Goal: Task Accomplishment & Management: Use online tool/utility

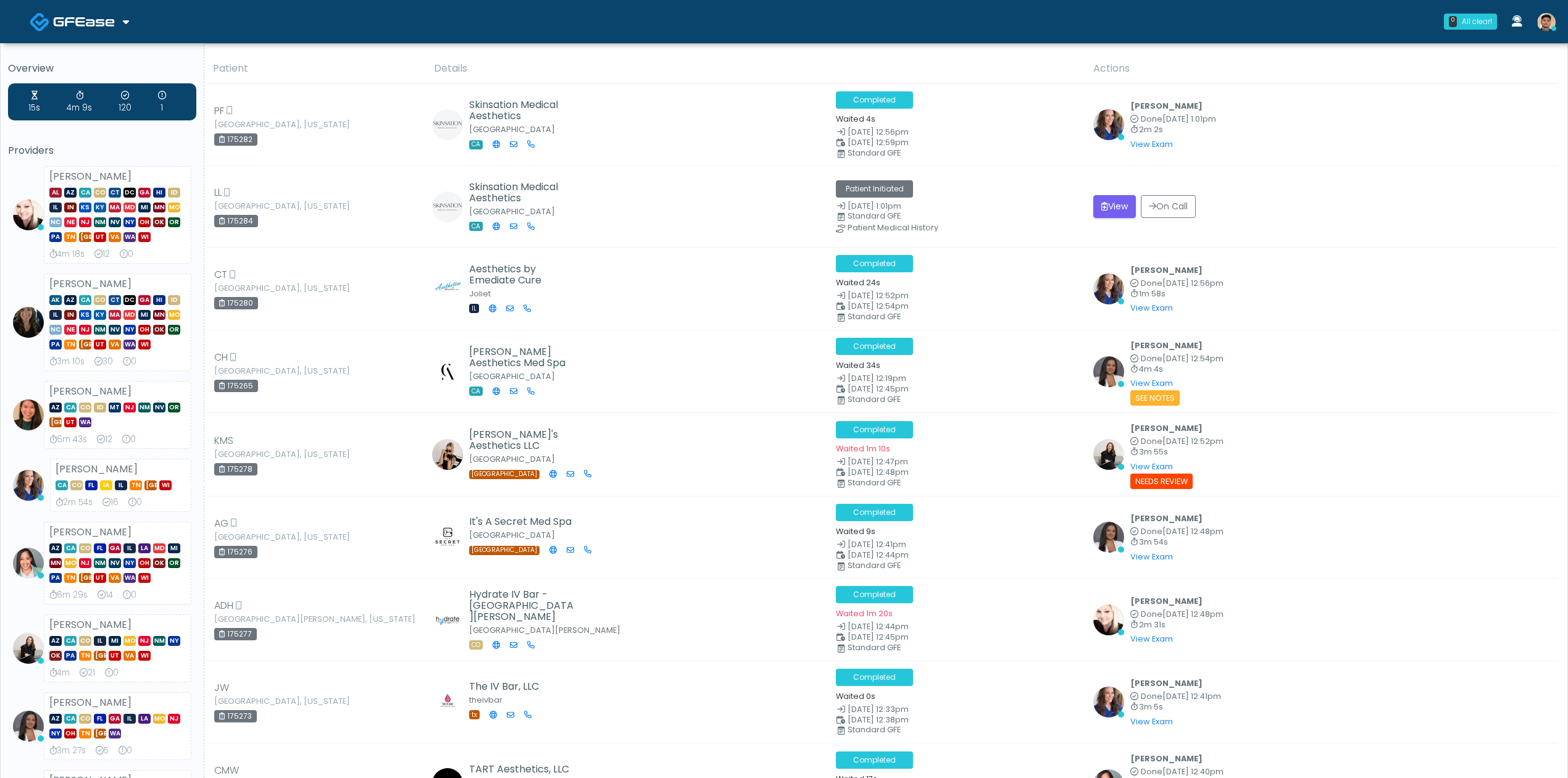
click at [100, 13] on span at bounding box center [85, 21] width 65 height 17
click at [109, 65] on link "Docovia Staffing" at bounding box center [84, 63] width 128 height 30
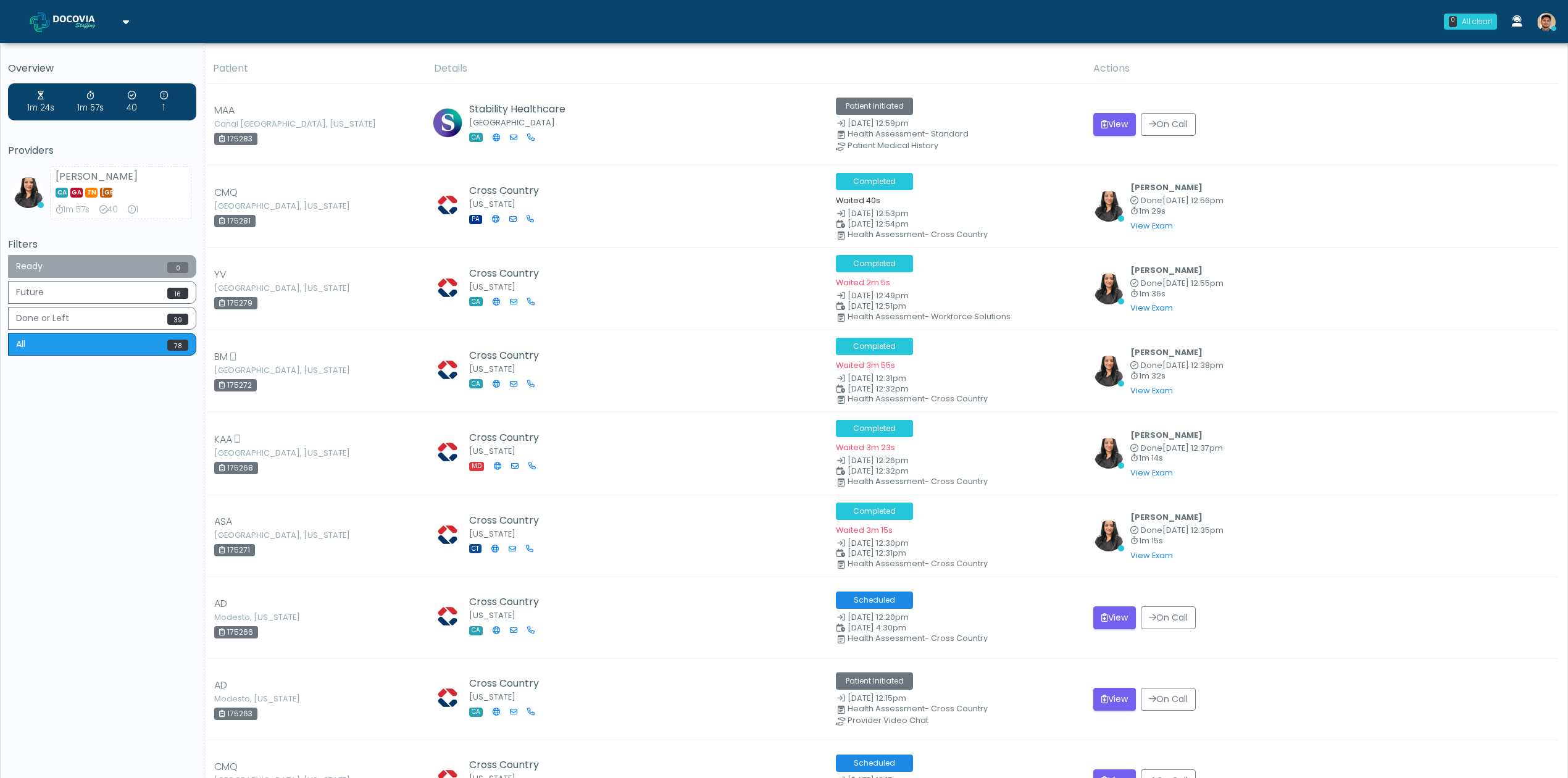
click at [151, 269] on button "Ready 0" at bounding box center [102, 265] width 188 height 22
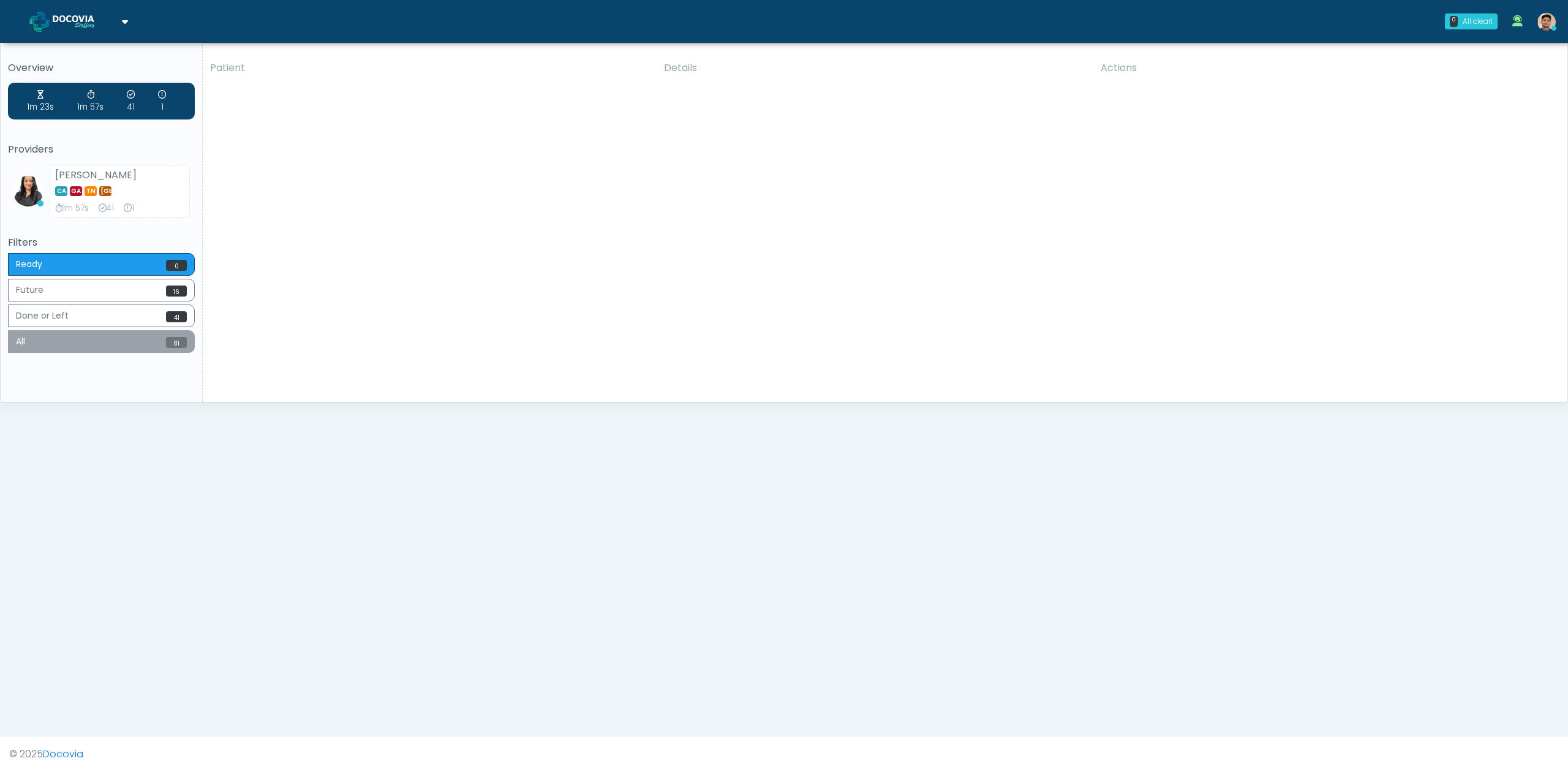
click at [75, 351] on button "All 81" at bounding box center [101, 341] width 187 height 22
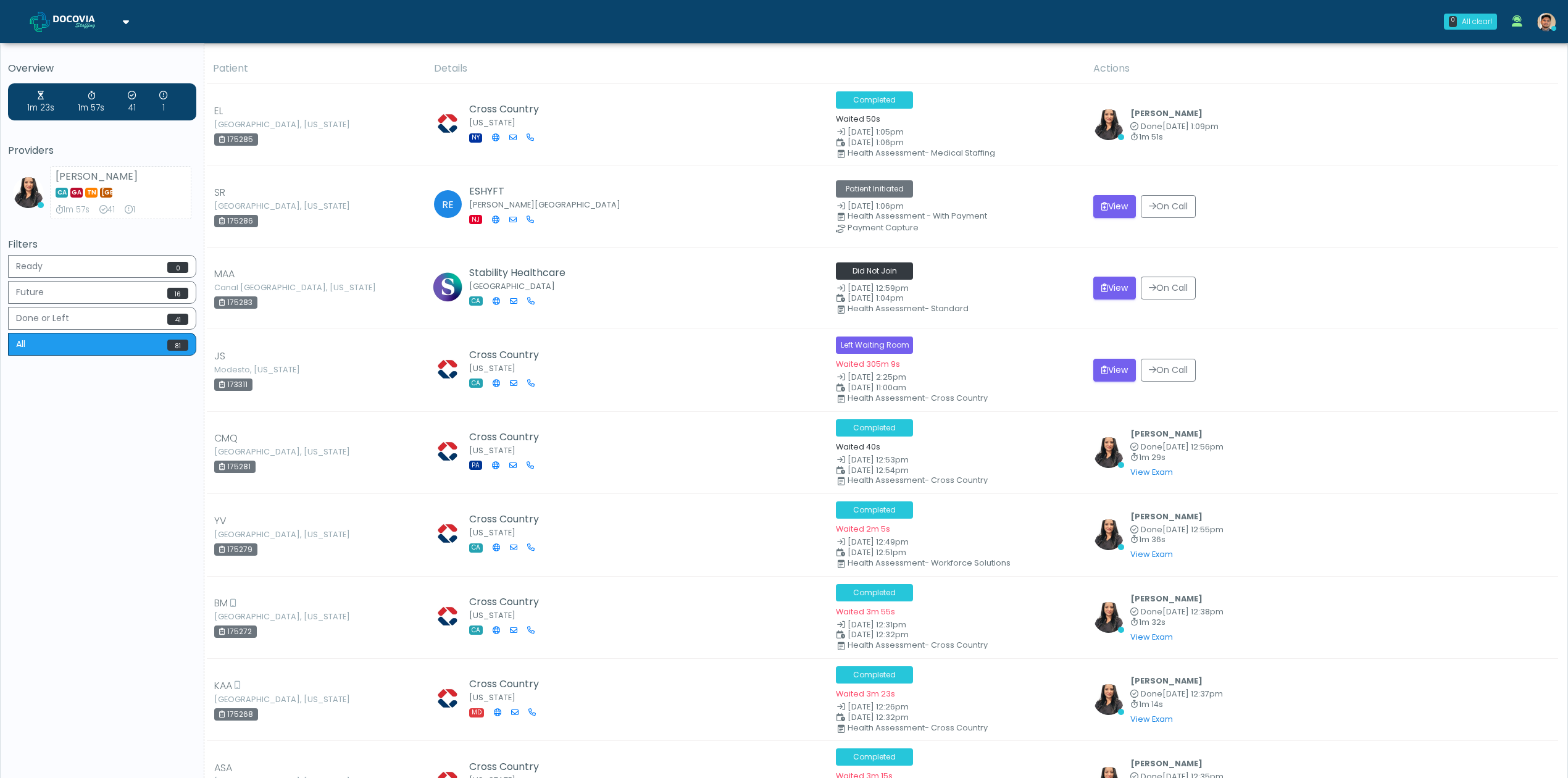
click at [94, 280] on div "Ready 0 Future 16 Done or Left 41 All 81" at bounding box center [102, 307] width 188 height 104
click at [99, 265] on button "Ready 0" at bounding box center [102, 265] width 188 height 22
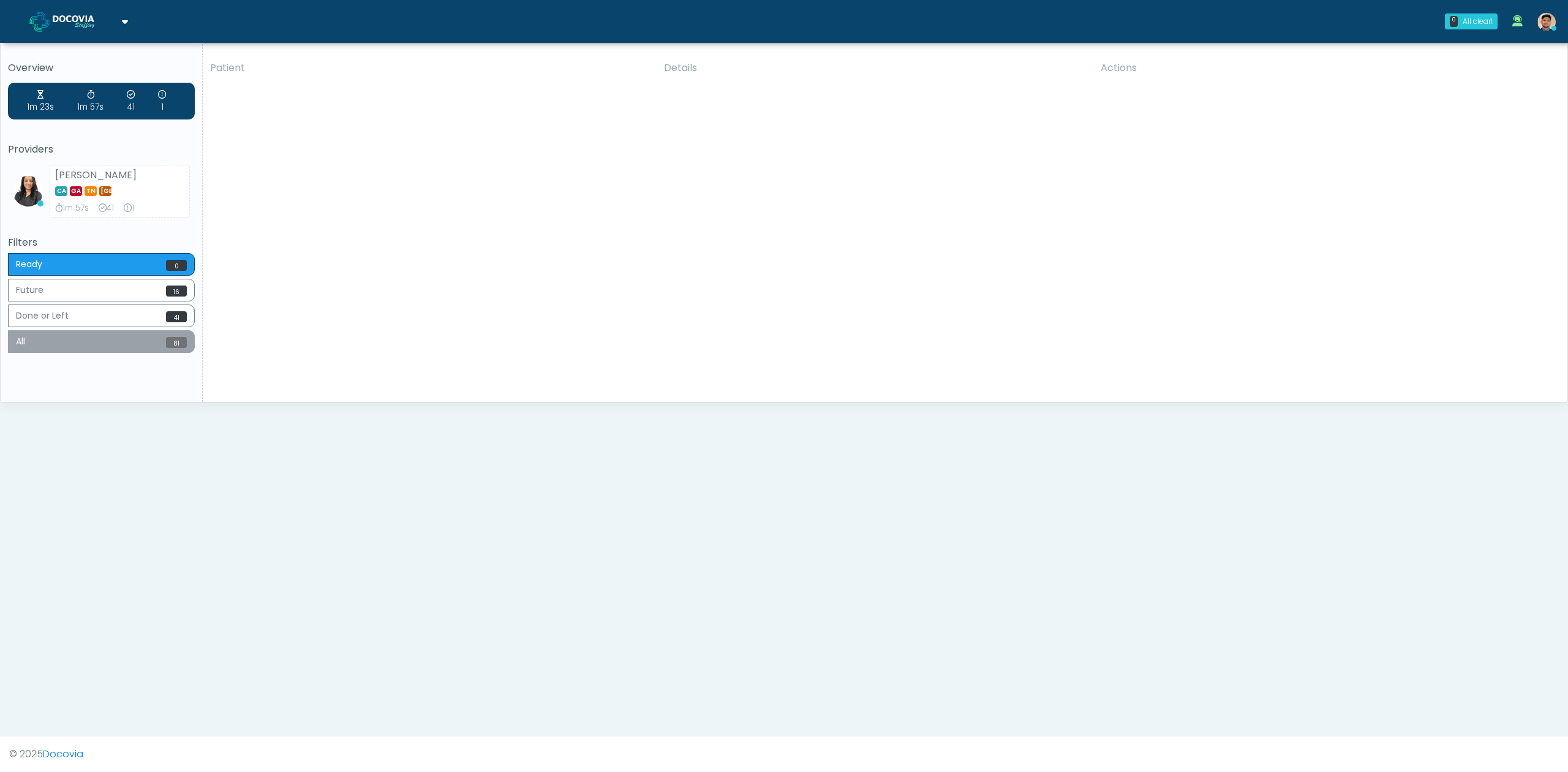
click at [121, 346] on button "All 81" at bounding box center [101, 341] width 187 height 22
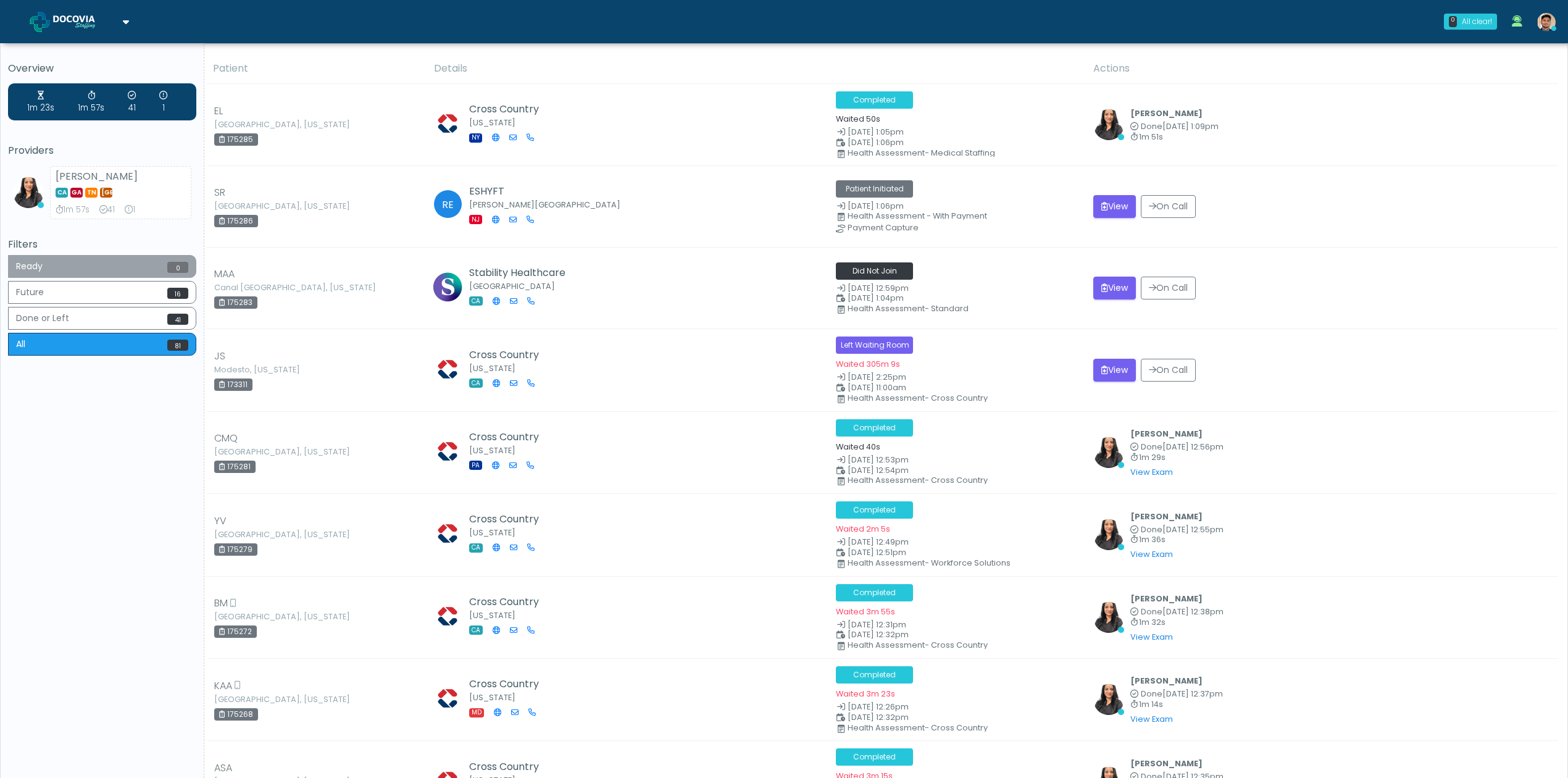
click at [147, 270] on button "Ready 0" at bounding box center [102, 265] width 188 height 22
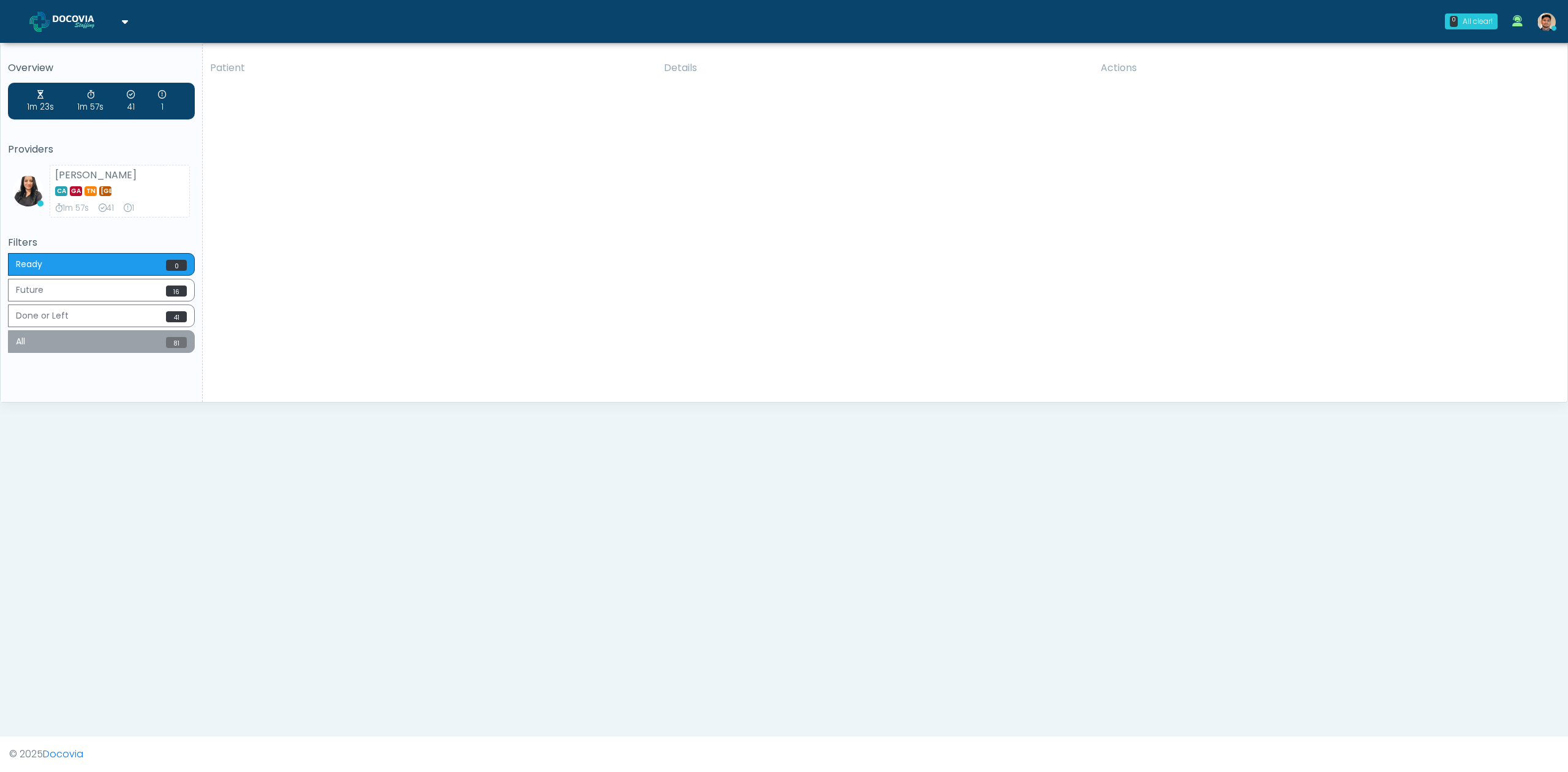
click at [145, 337] on button "All 81" at bounding box center [101, 341] width 187 height 22
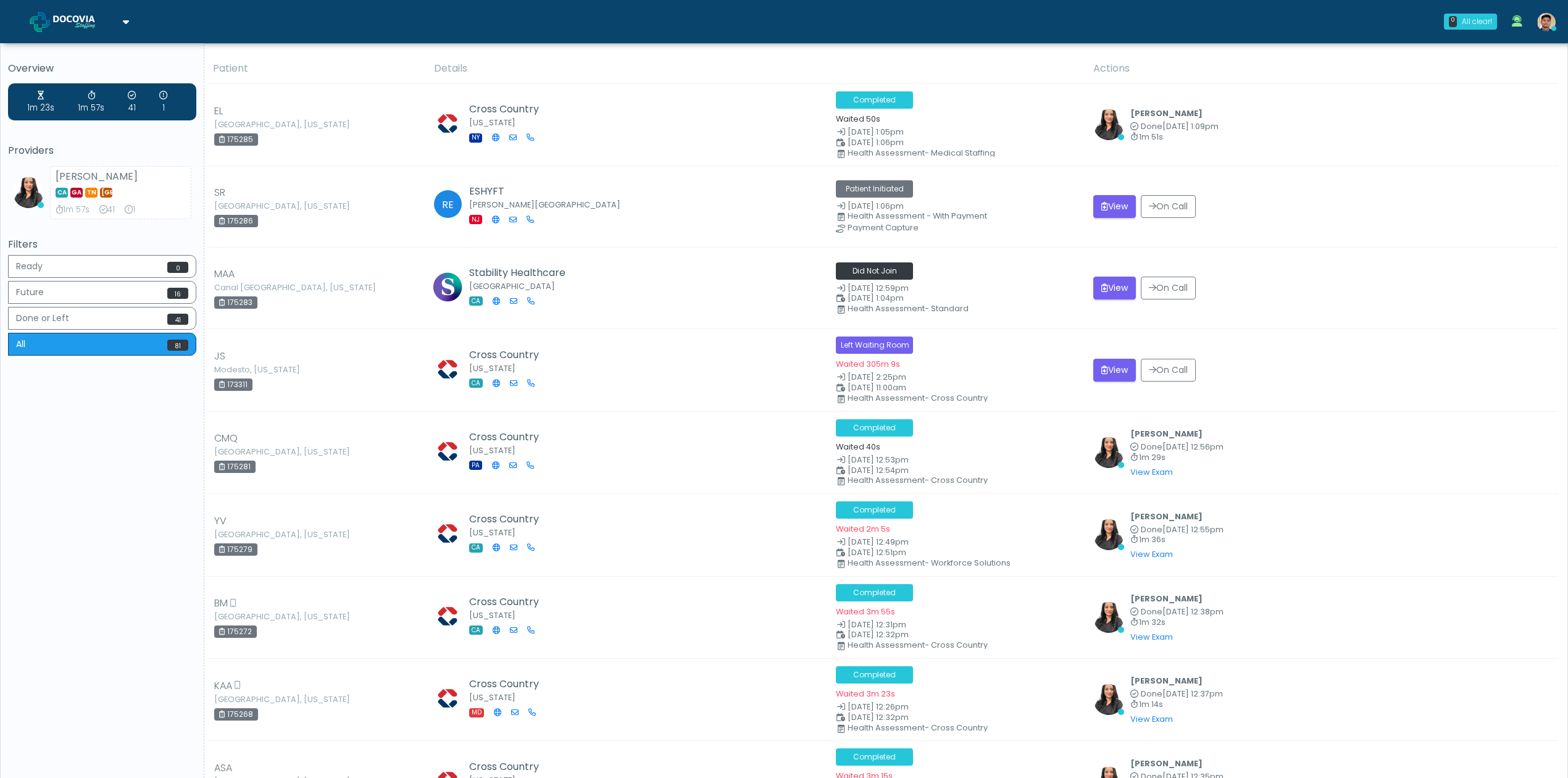
click at [146, 255] on div "Filters Ready 0 Future 16 Done or Left 41 All 81" at bounding box center [102, 298] width 188 height 120
click at [138, 264] on button "Ready 0" at bounding box center [102, 265] width 188 height 22
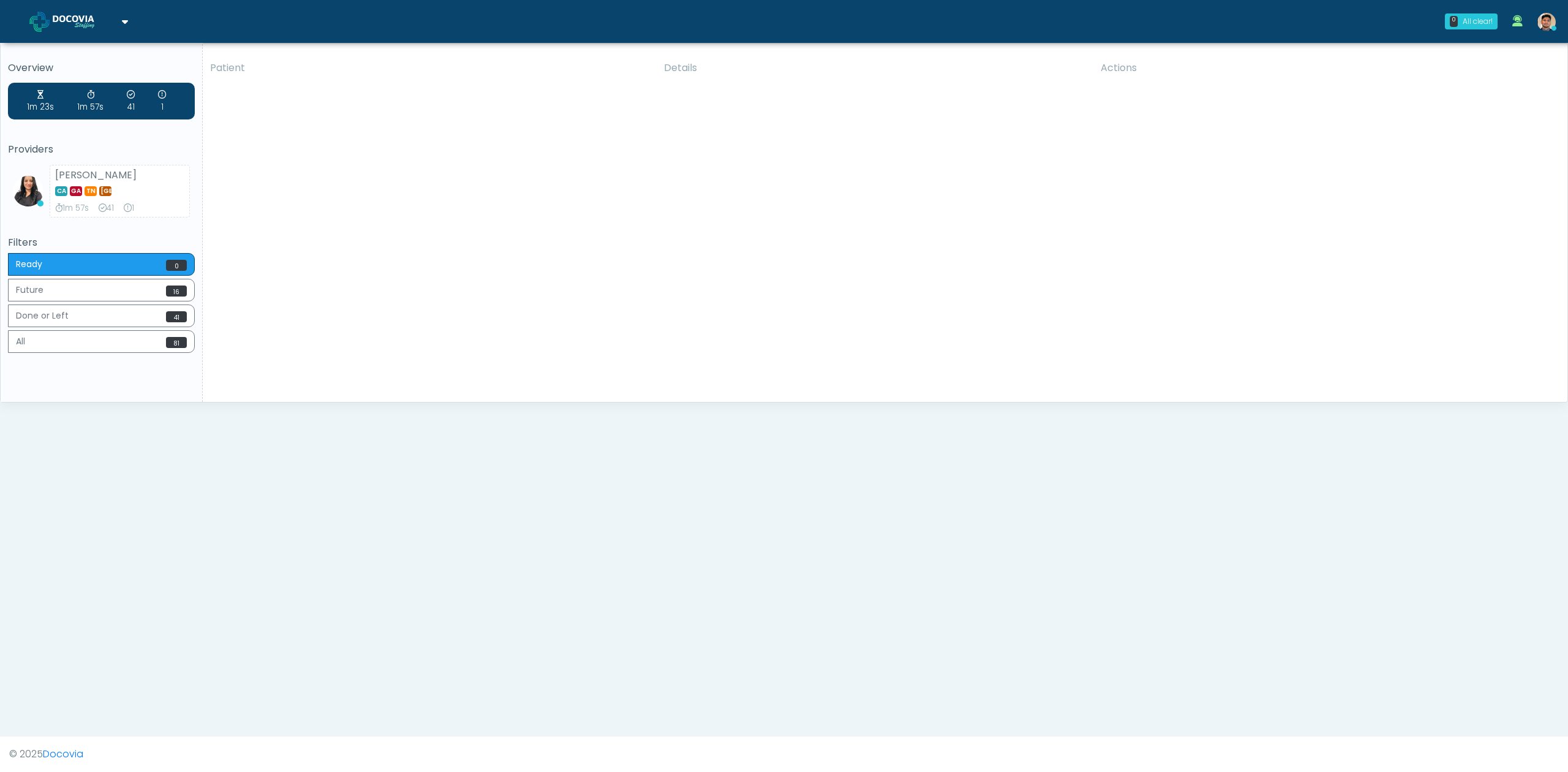
click at [569, 211] on div "Patient Details Actions EL Neptune, New Jersey" at bounding box center [880, 228] width 1355 height 349
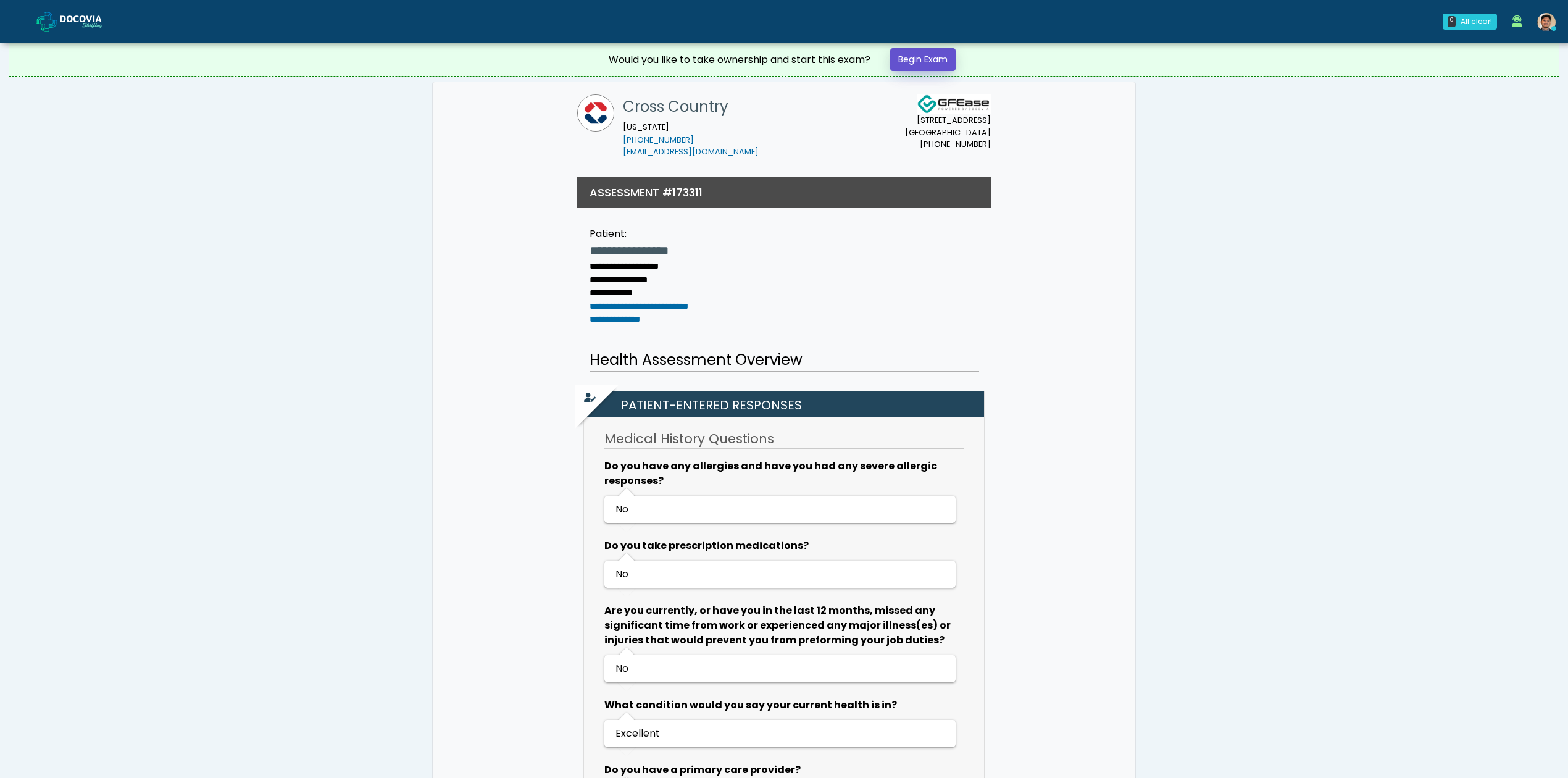
click at [914, 52] on link "Begin Exam" at bounding box center [923, 59] width 65 height 22
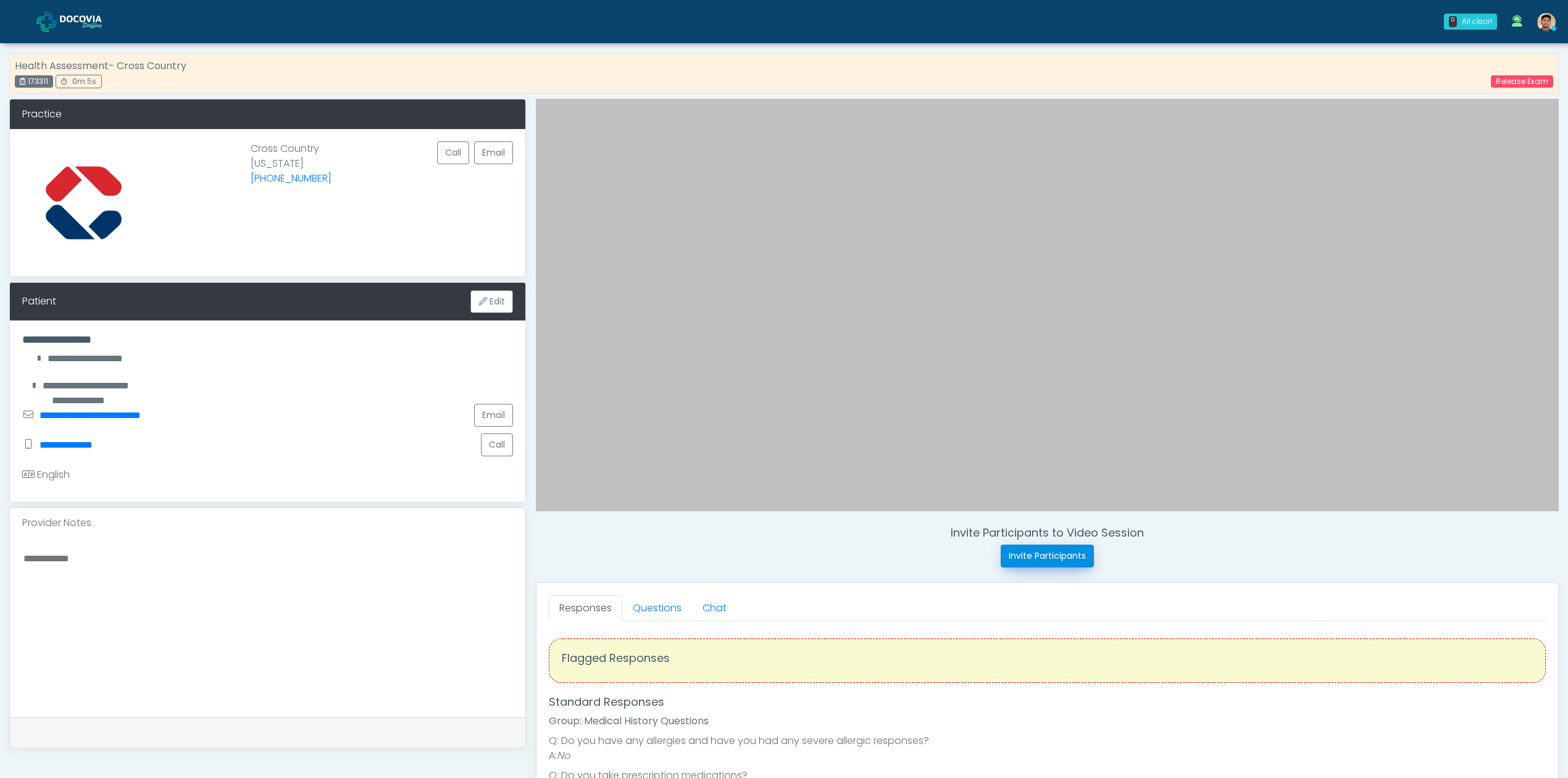
click at [1047, 560] on button "Invite Participants" at bounding box center [1047, 555] width 93 height 22
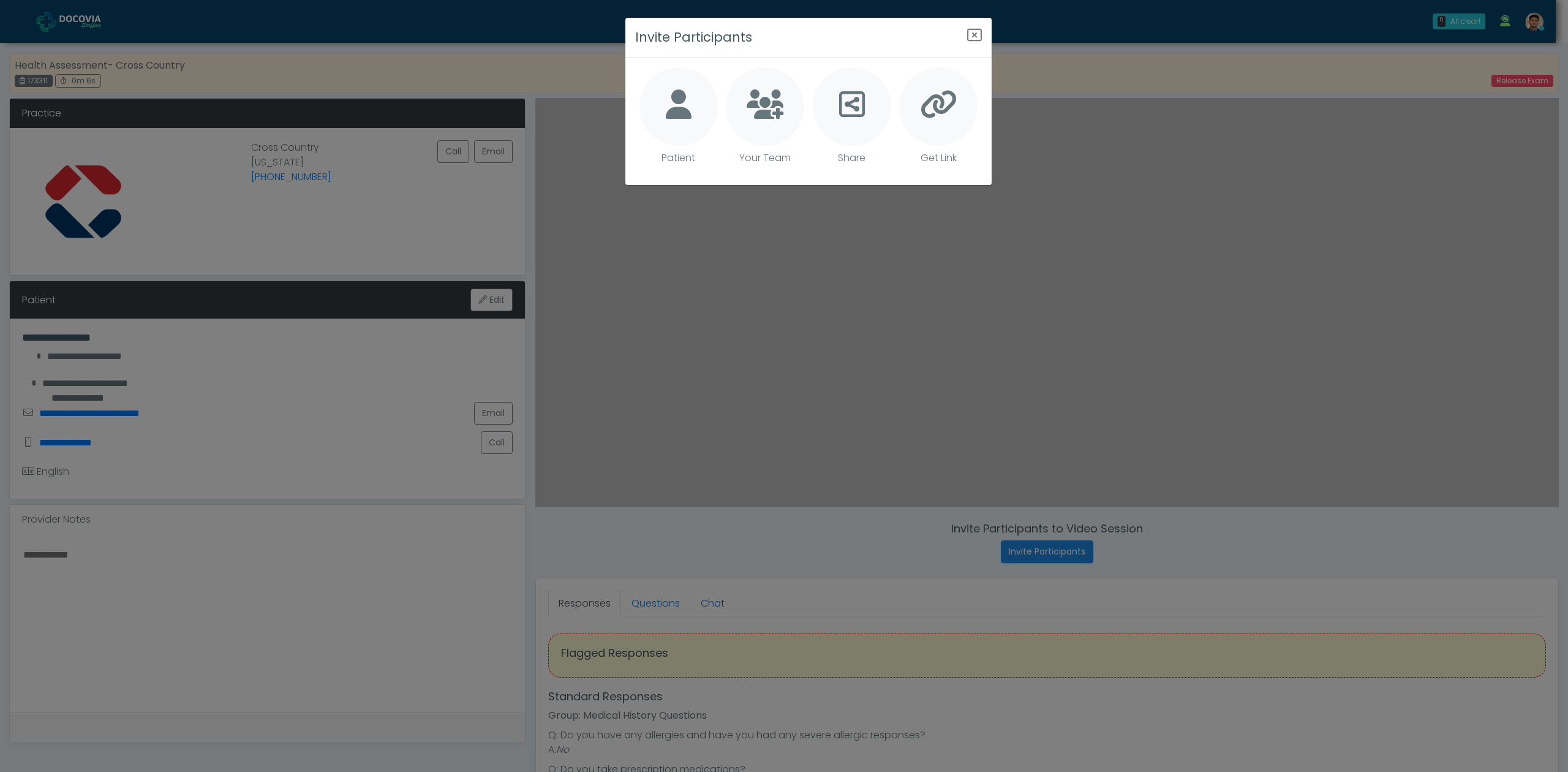
click at [692, 105] on div at bounding box center [679, 107] width 78 height 78
type textarea "**********"
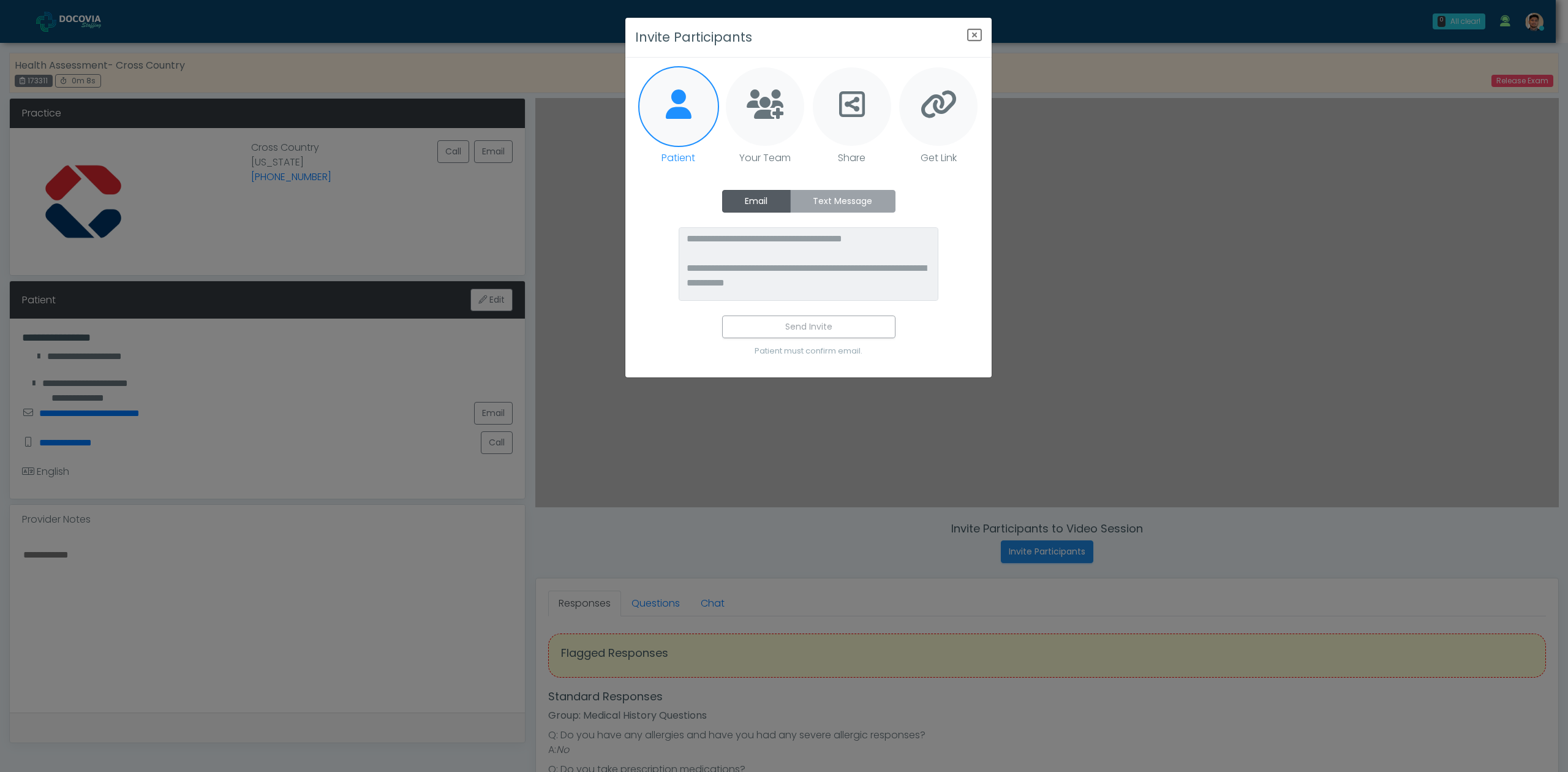
click at [857, 204] on label "Text Message" at bounding box center [842, 200] width 105 height 22
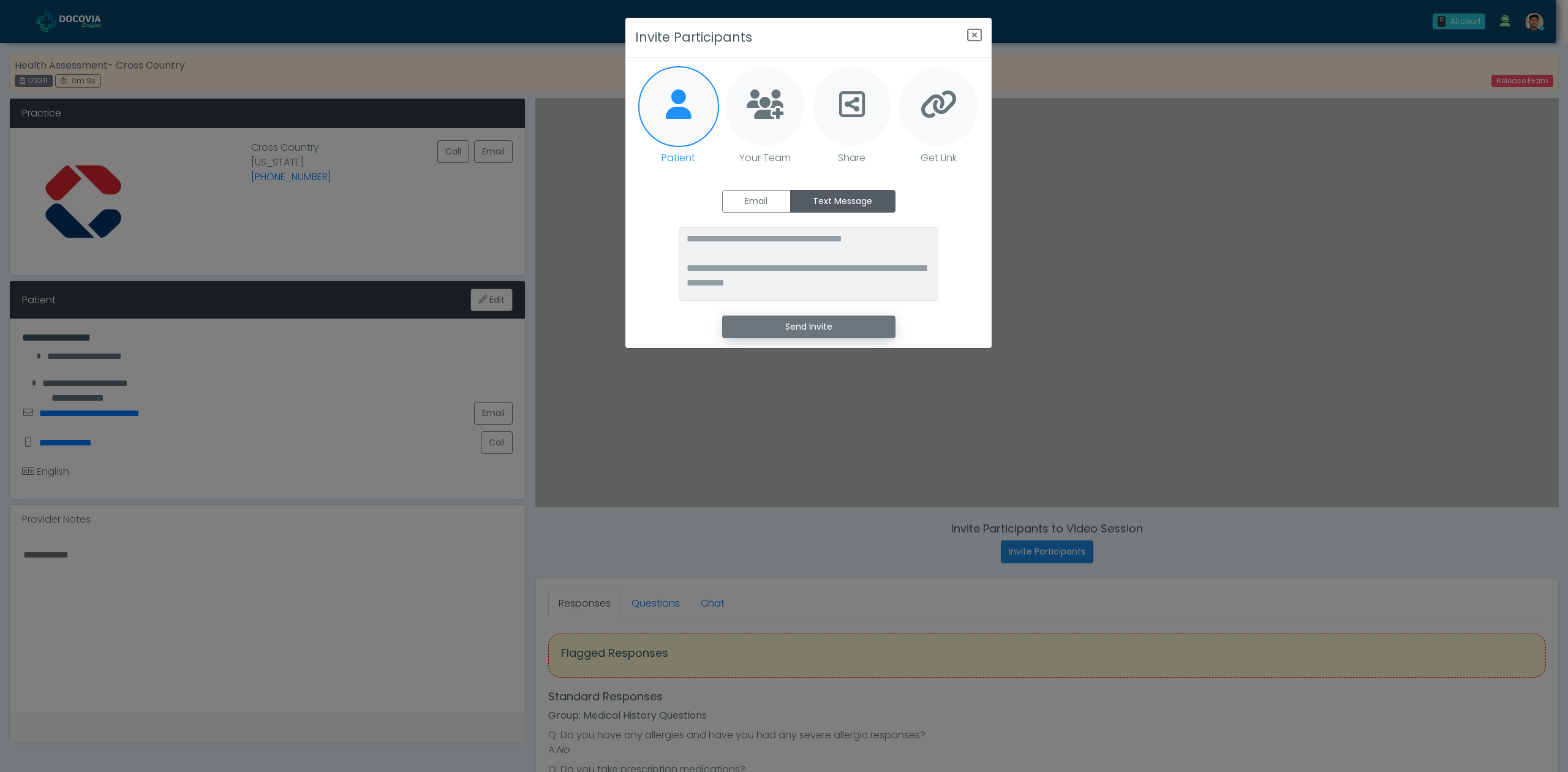
click at [800, 321] on button "Send Invite" at bounding box center [808, 326] width 173 height 22
click at [574, 156] on div "**********" at bounding box center [784, 386] width 1568 height 772
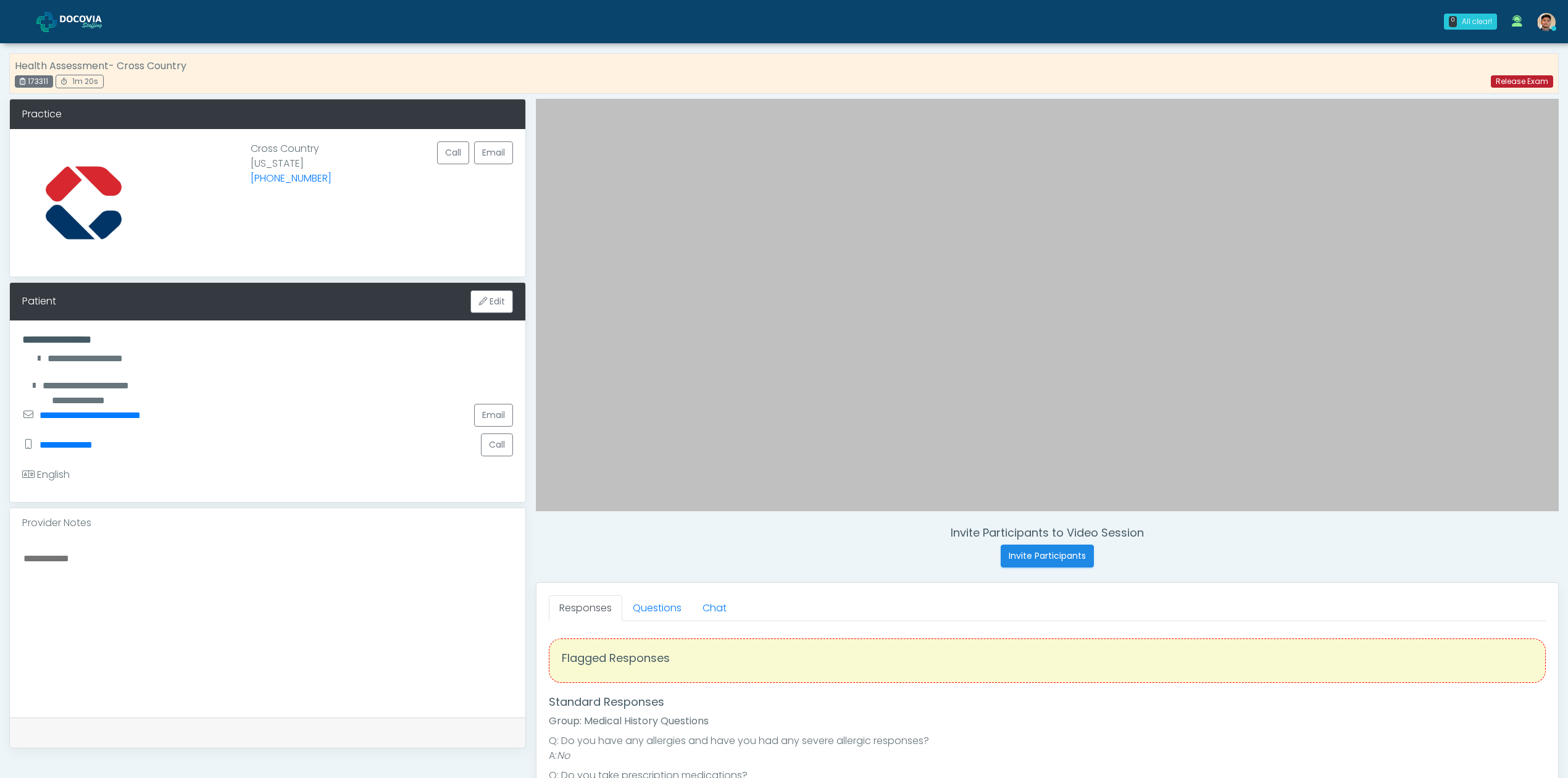
click at [1512, 82] on link "Release Exam" at bounding box center [1522, 82] width 63 height 13
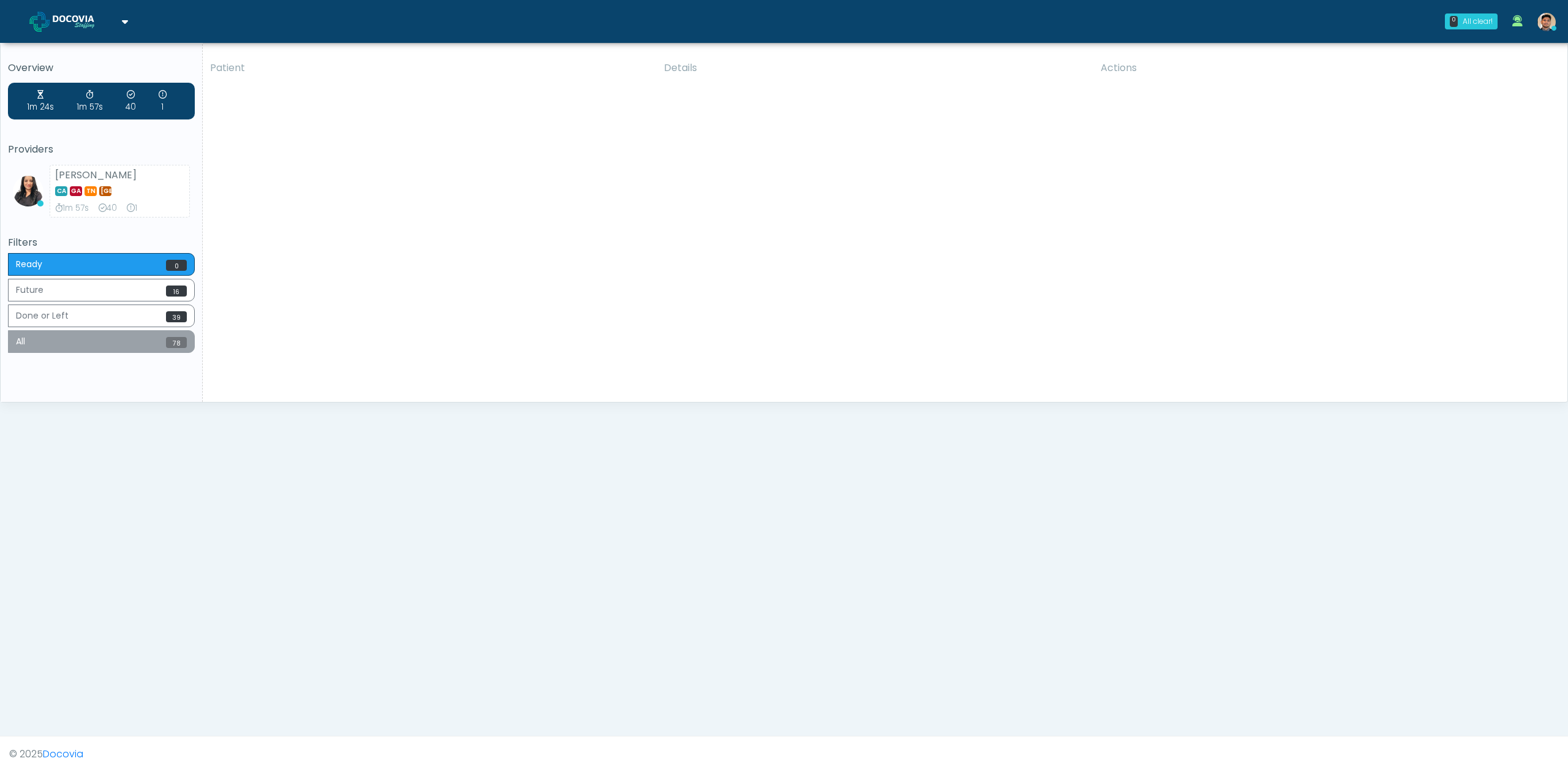
click at [93, 341] on button "All 78" at bounding box center [101, 341] width 187 height 22
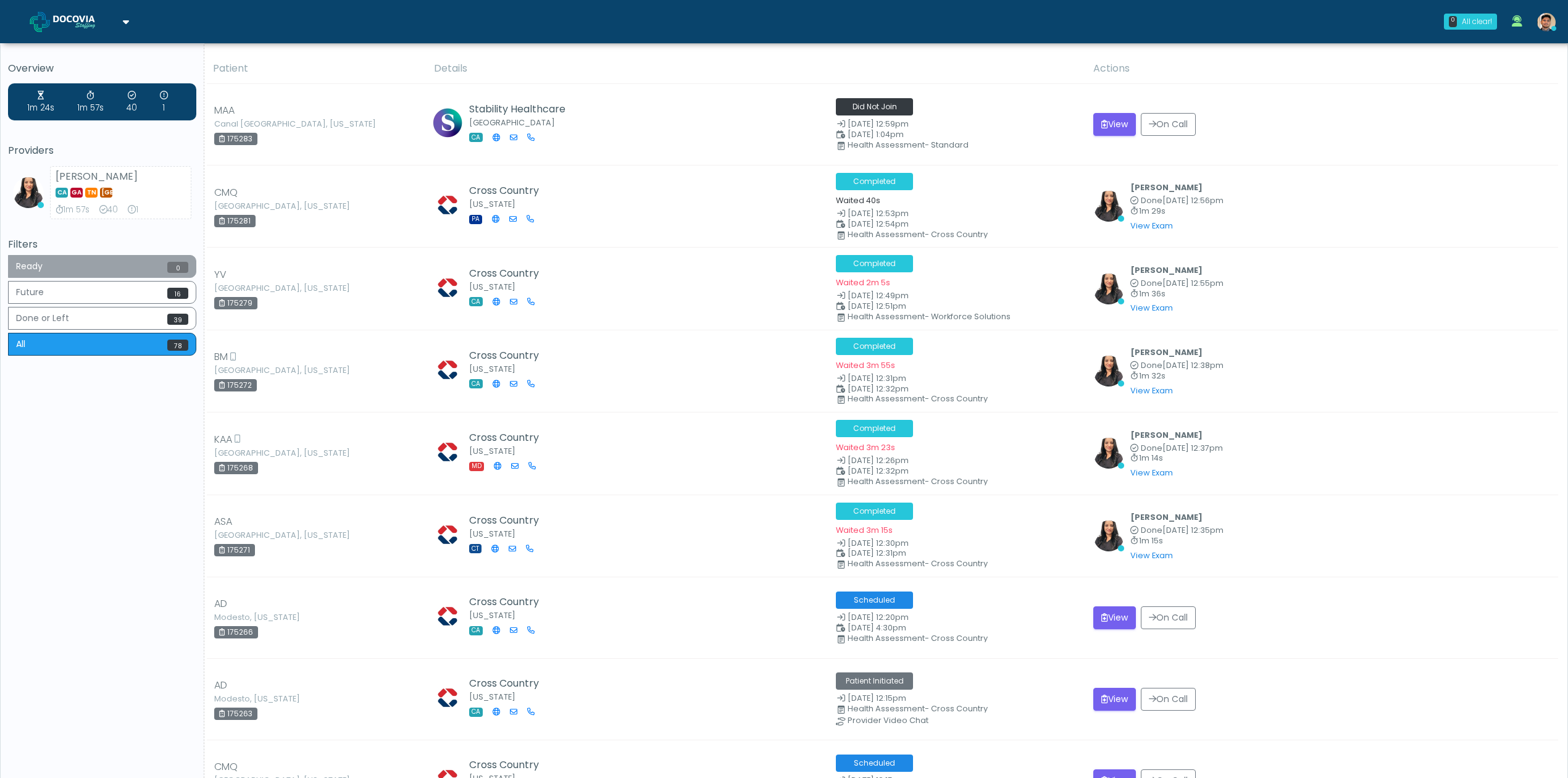
click at [118, 272] on button "Ready 0" at bounding box center [102, 265] width 188 height 22
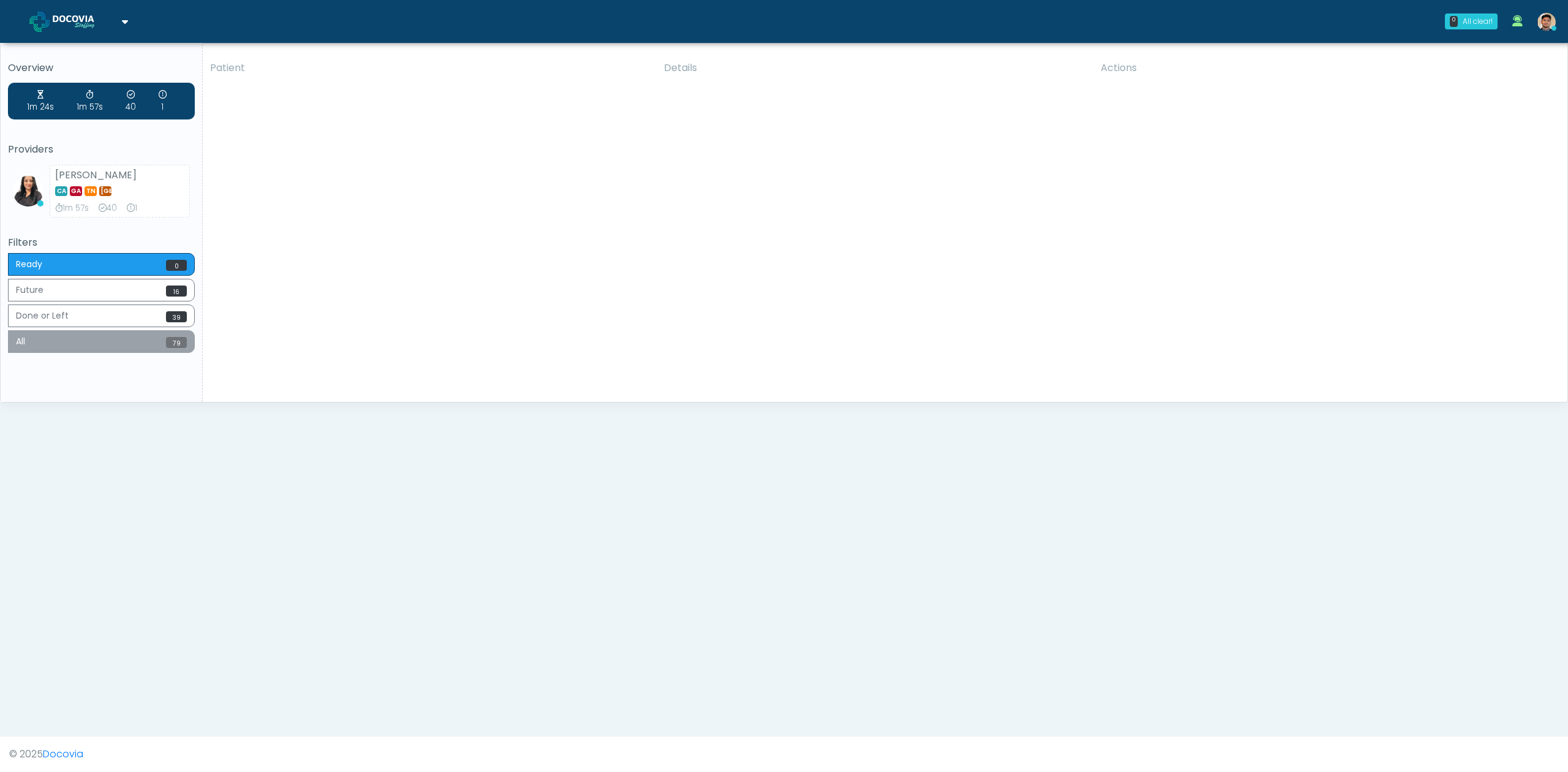
click at [137, 353] on button "All 79" at bounding box center [101, 341] width 187 height 22
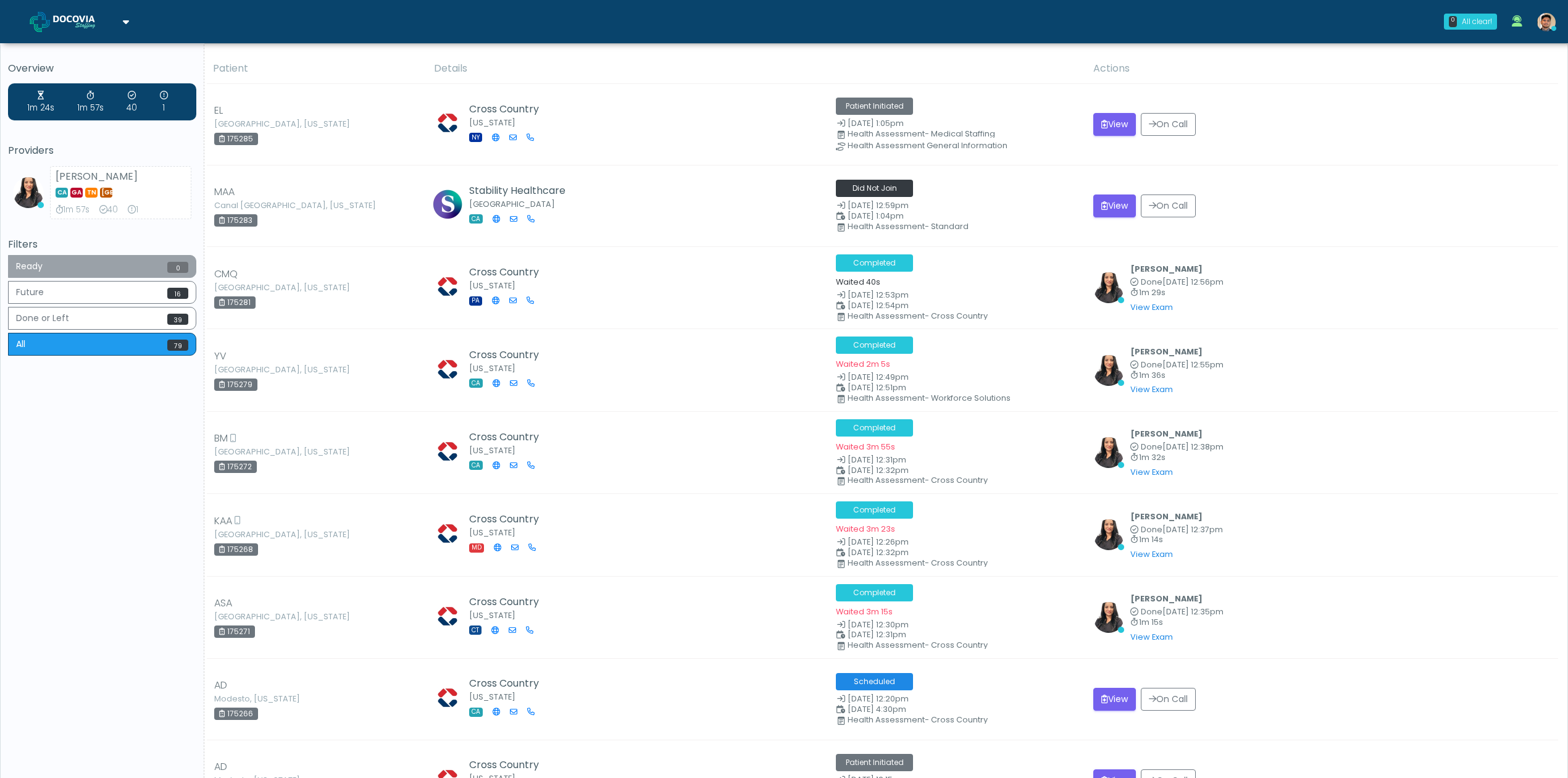
click at [143, 263] on button "Ready 0" at bounding box center [102, 265] width 188 height 22
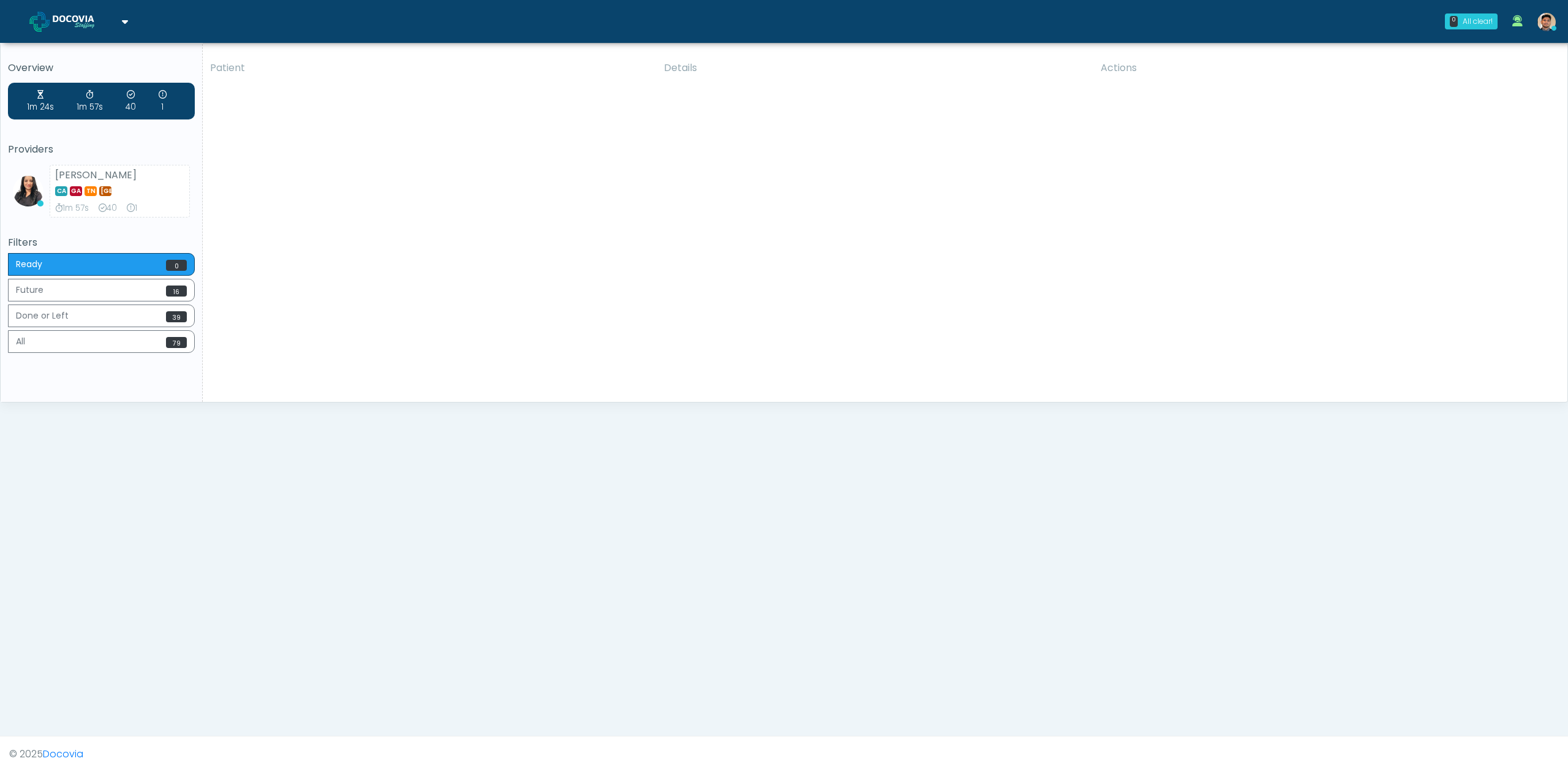
click at [308, 246] on div "Patient Details Actions EL Neptune, New Jersey 175285 NY" at bounding box center [880, 228] width 1355 height 349
click at [129, 342] on button "All 79" at bounding box center [101, 341] width 187 height 22
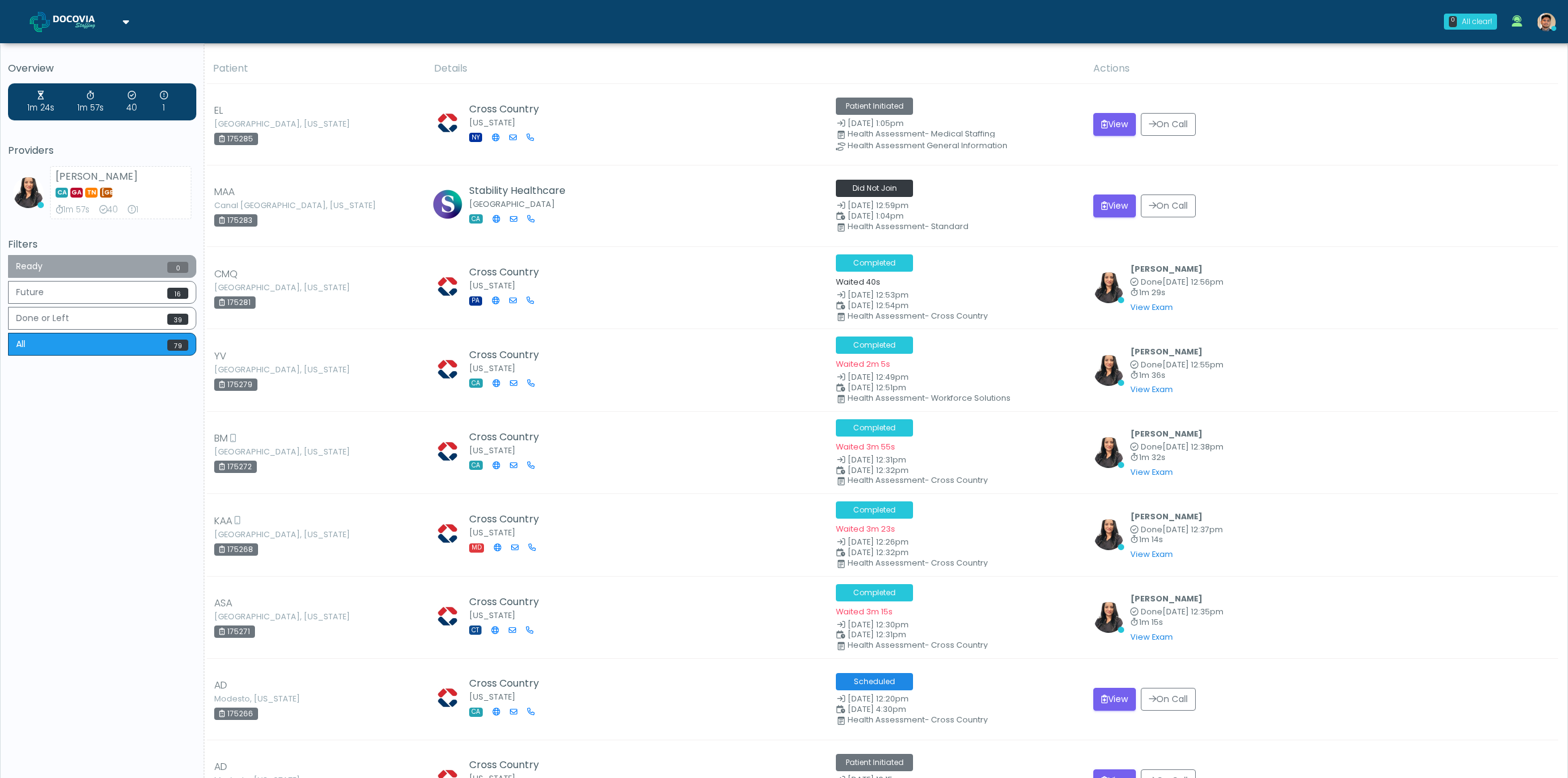
click at [84, 271] on button "Ready 0" at bounding box center [102, 265] width 188 height 22
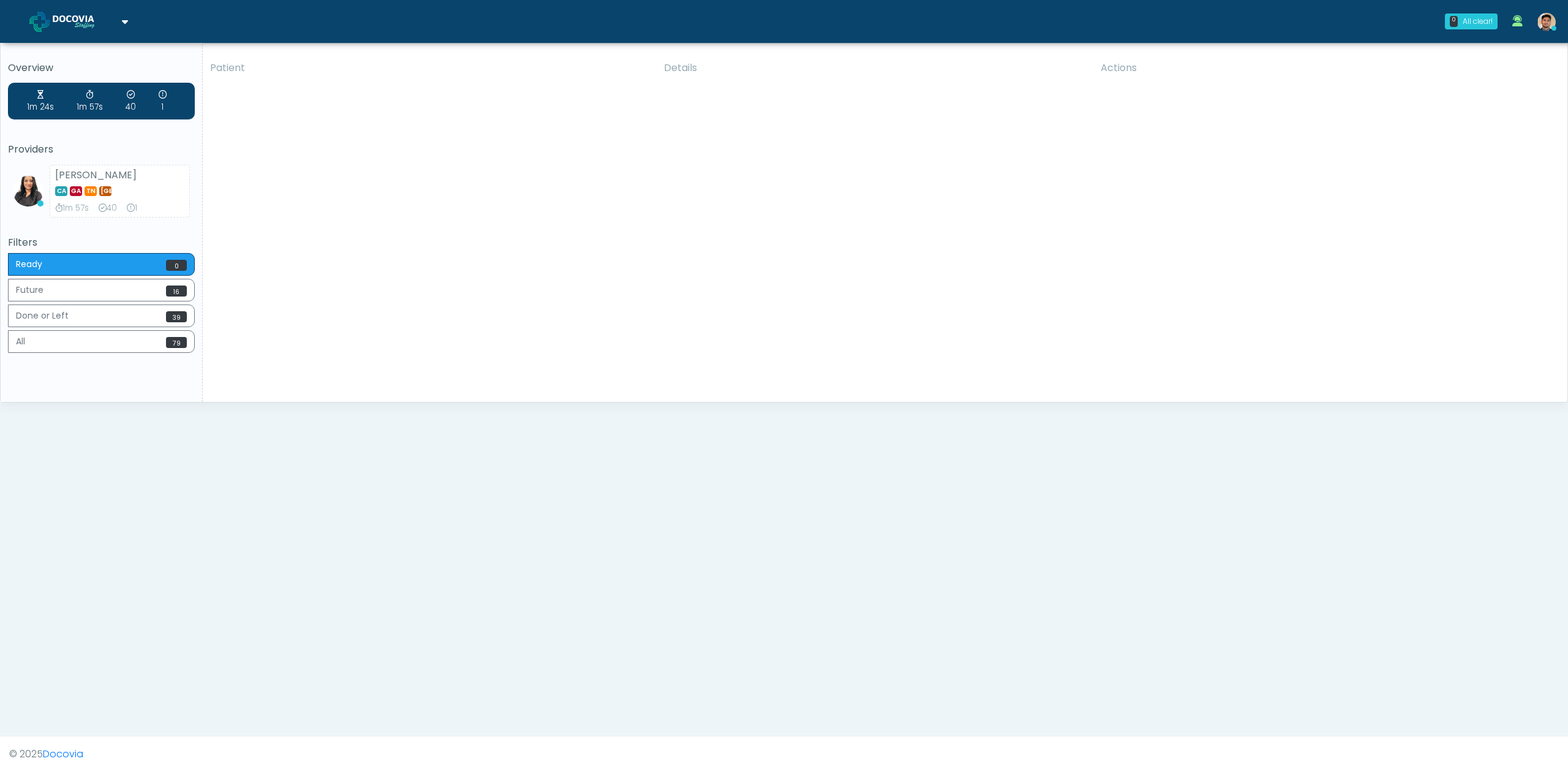
click at [100, 358] on div "Overview 1m 24s 1m 57s 40 1 Providers Viral Patel CA GA TN TX 1m 57s 40 1 Filte…" at bounding box center [101, 220] width 202 height 364
click at [101, 344] on button "All 79" at bounding box center [101, 341] width 187 height 22
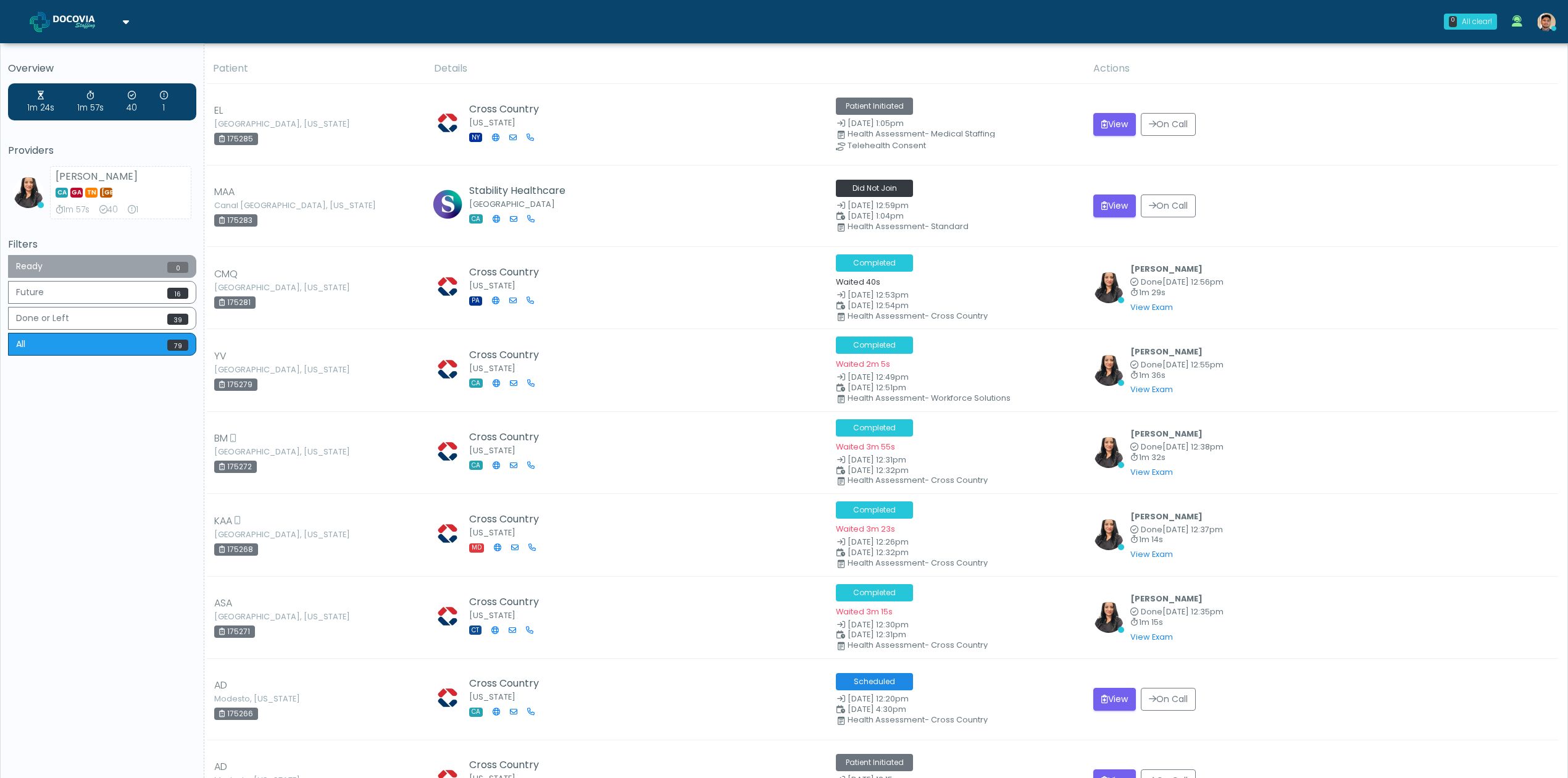
click at [75, 262] on button "Ready 0" at bounding box center [102, 265] width 188 height 22
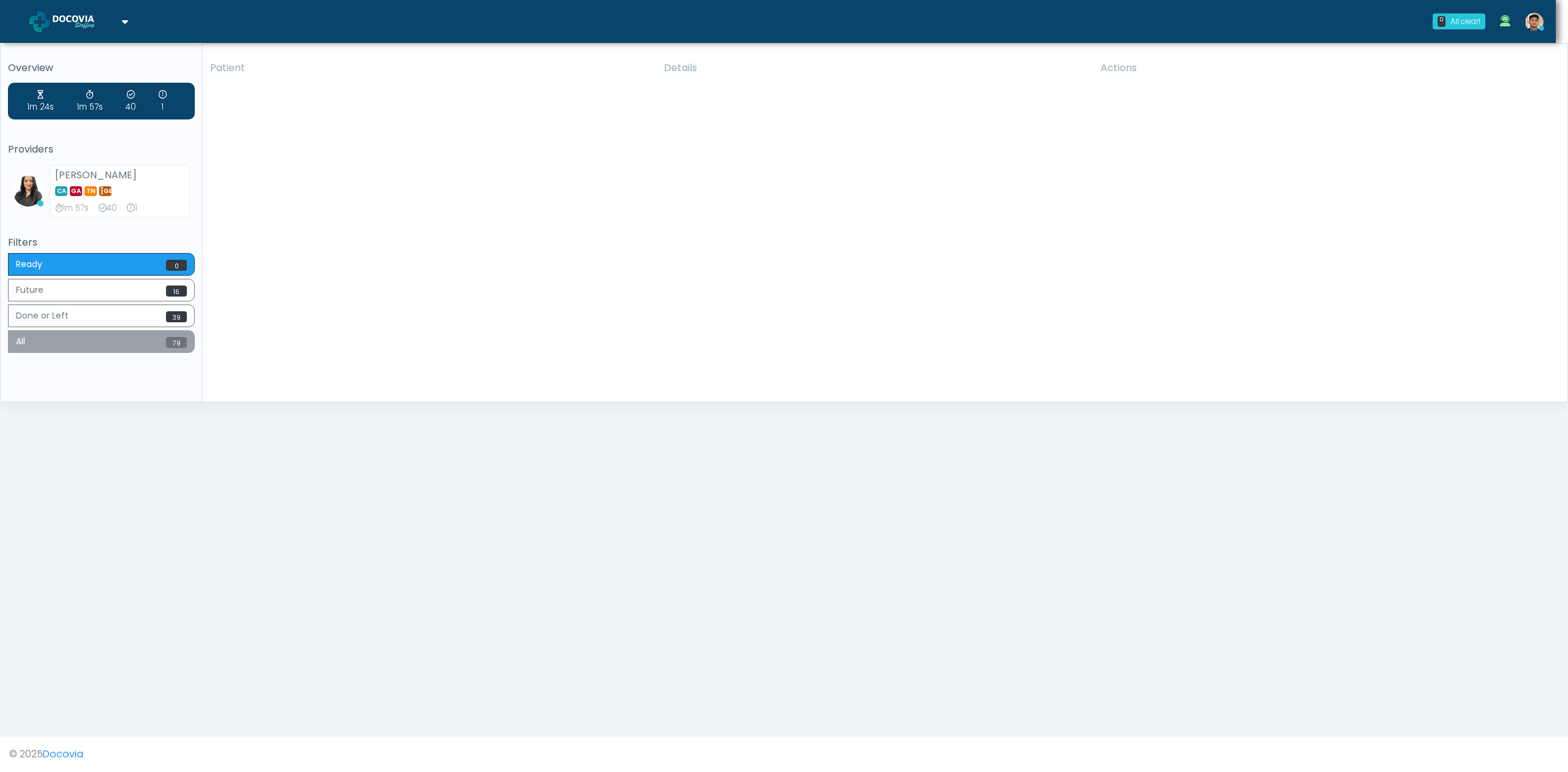
click at [75, 344] on button "All 79" at bounding box center [101, 341] width 187 height 22
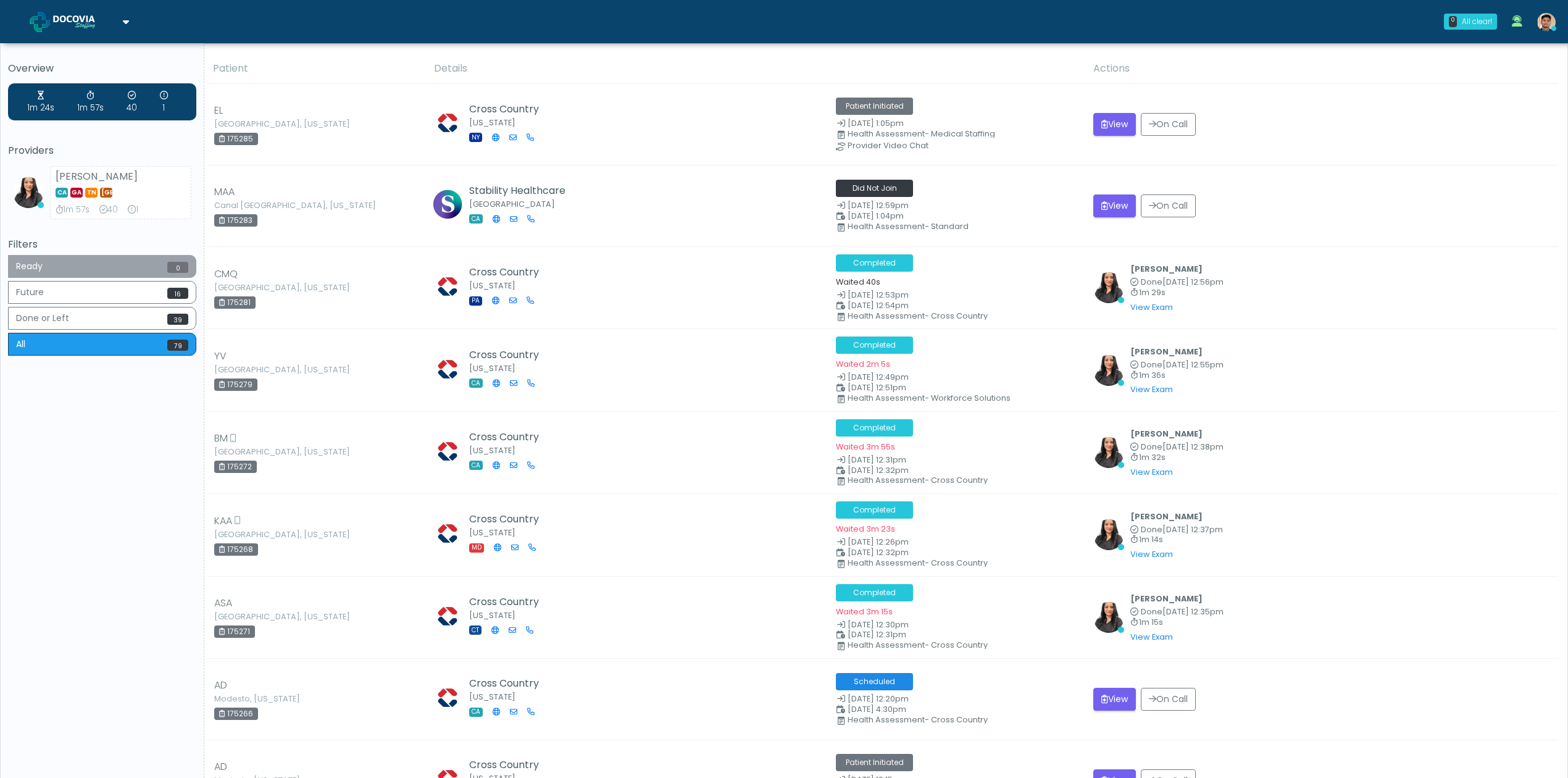
click at [134, 264] on button "Ready 0" at bounding box center [102, 265] width 188 height 22
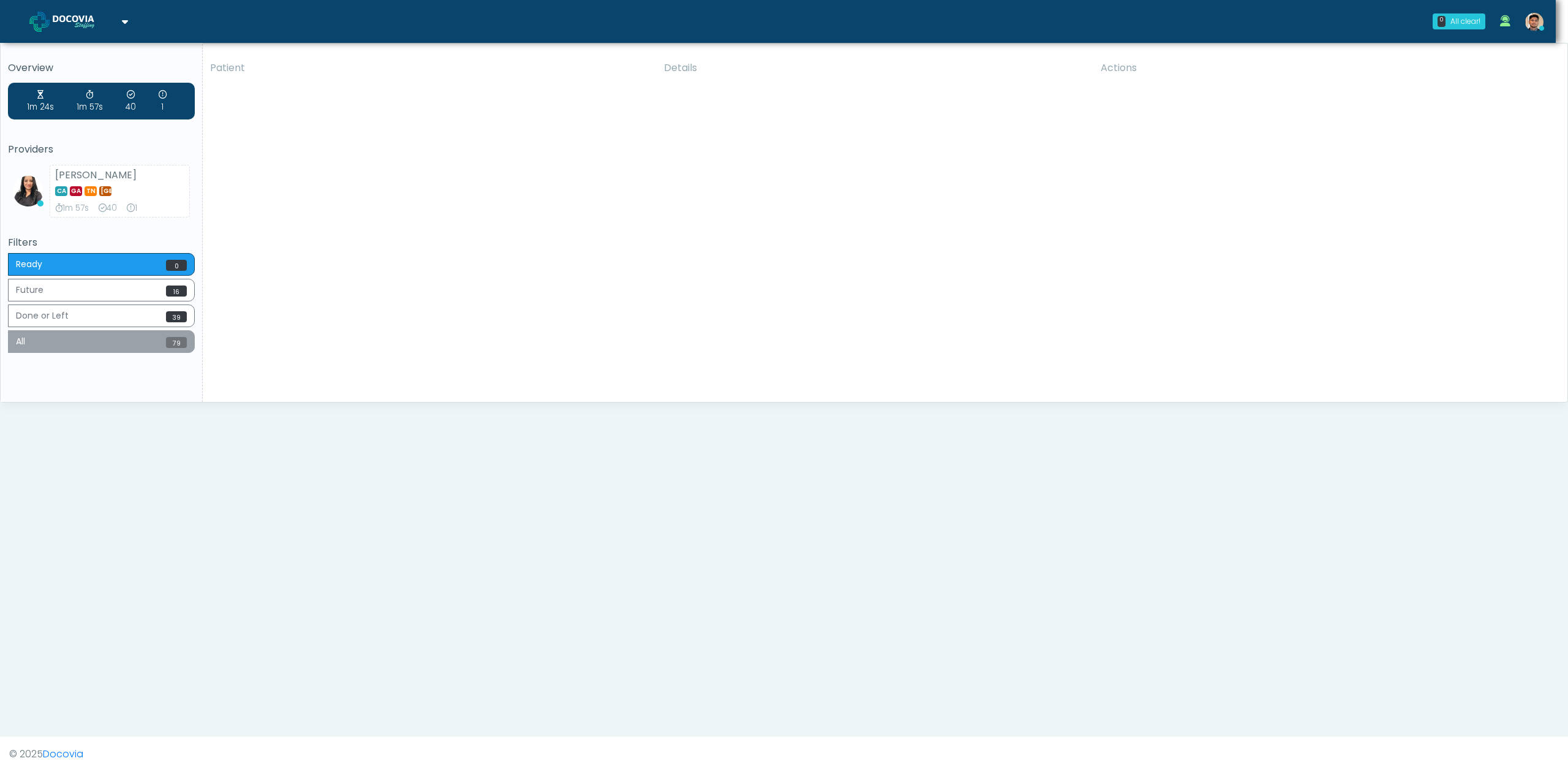
click at [131, 342] on button "All 79" at bounding box center [101, 341] width 187 height 22
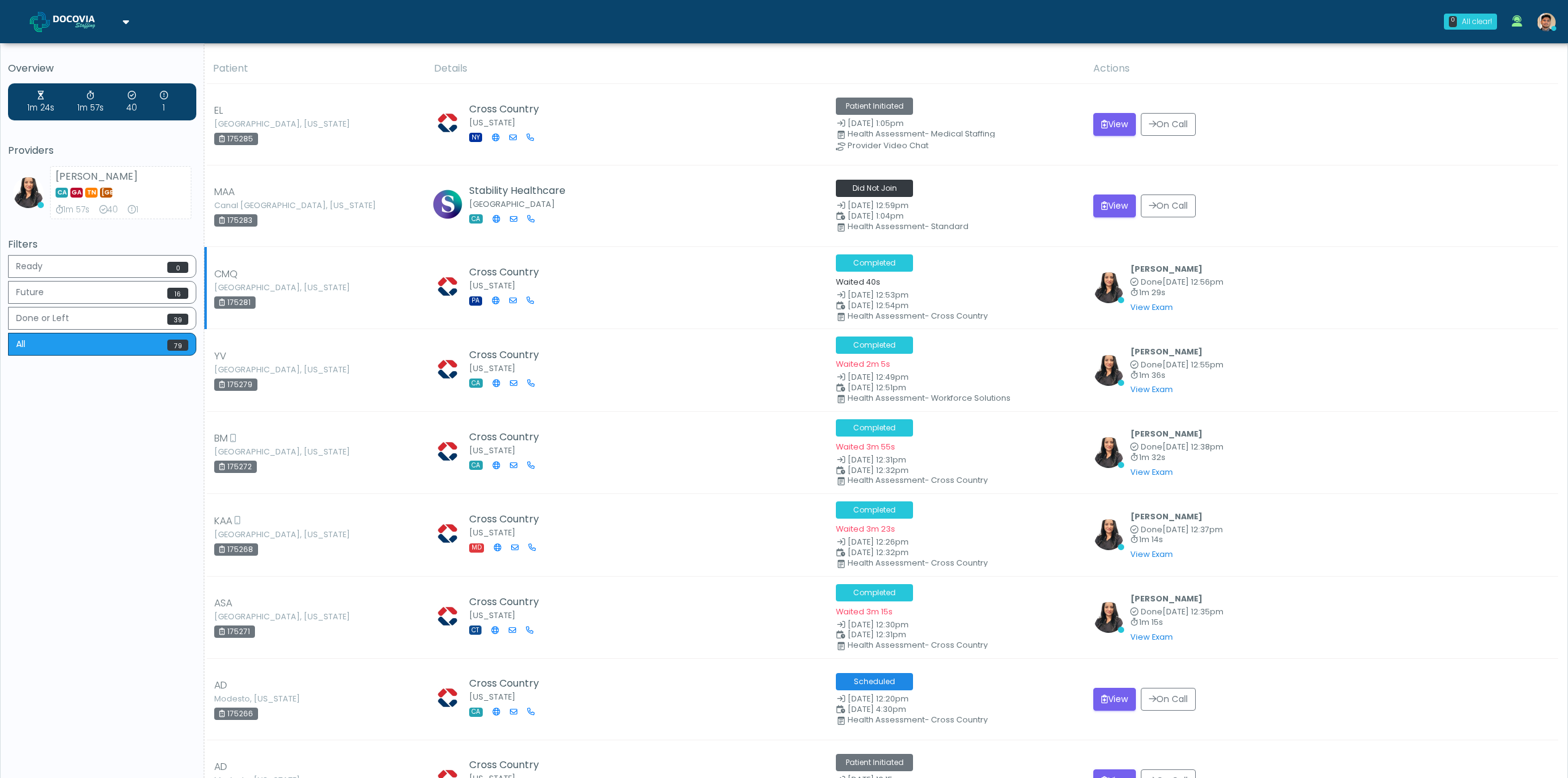
click at [665, 312] on td "Cross Country Pennsylvania PA" at bounding box center [628, 288] width 402 height 82
click at [65, 266] on button "Ready 0" at bounding box center [102, 265] width 188 height 22
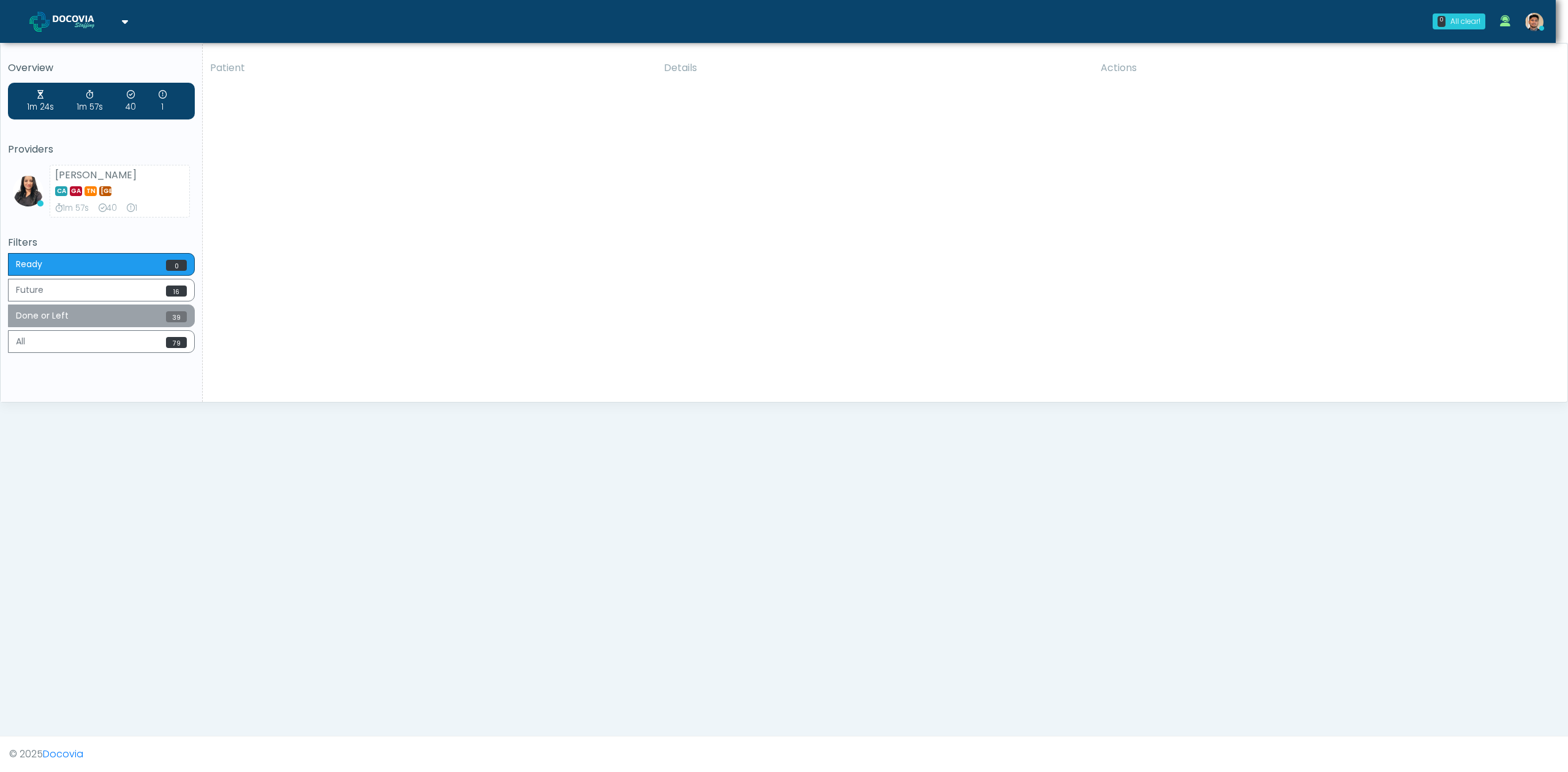
click at [121, 327] on button "Done or Left 39" at bounding box center [101, 315] width 187 height 22
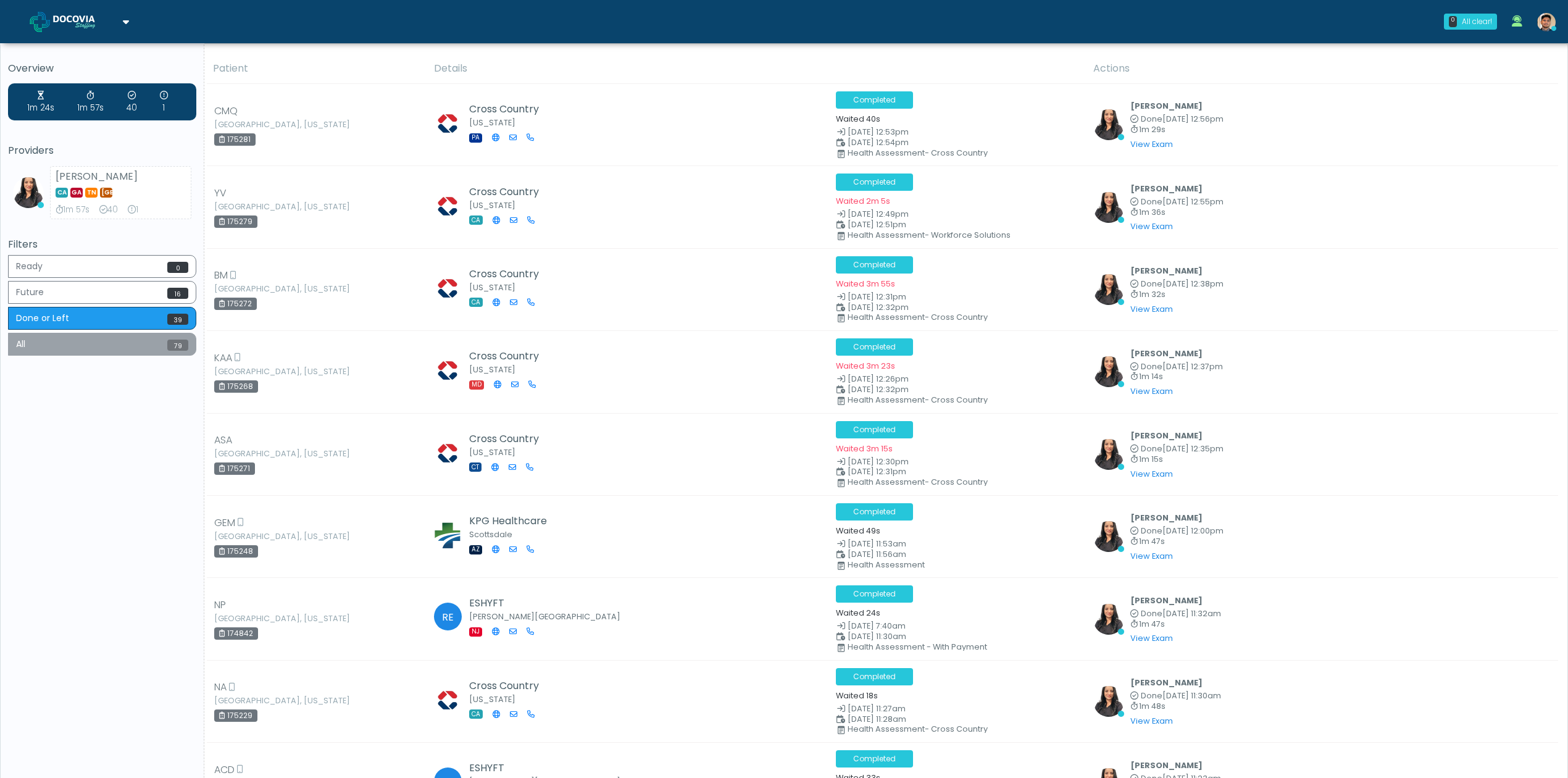
click at [112, 349] on button "All 79" at bounding box center [102, 343] width 188 height 22
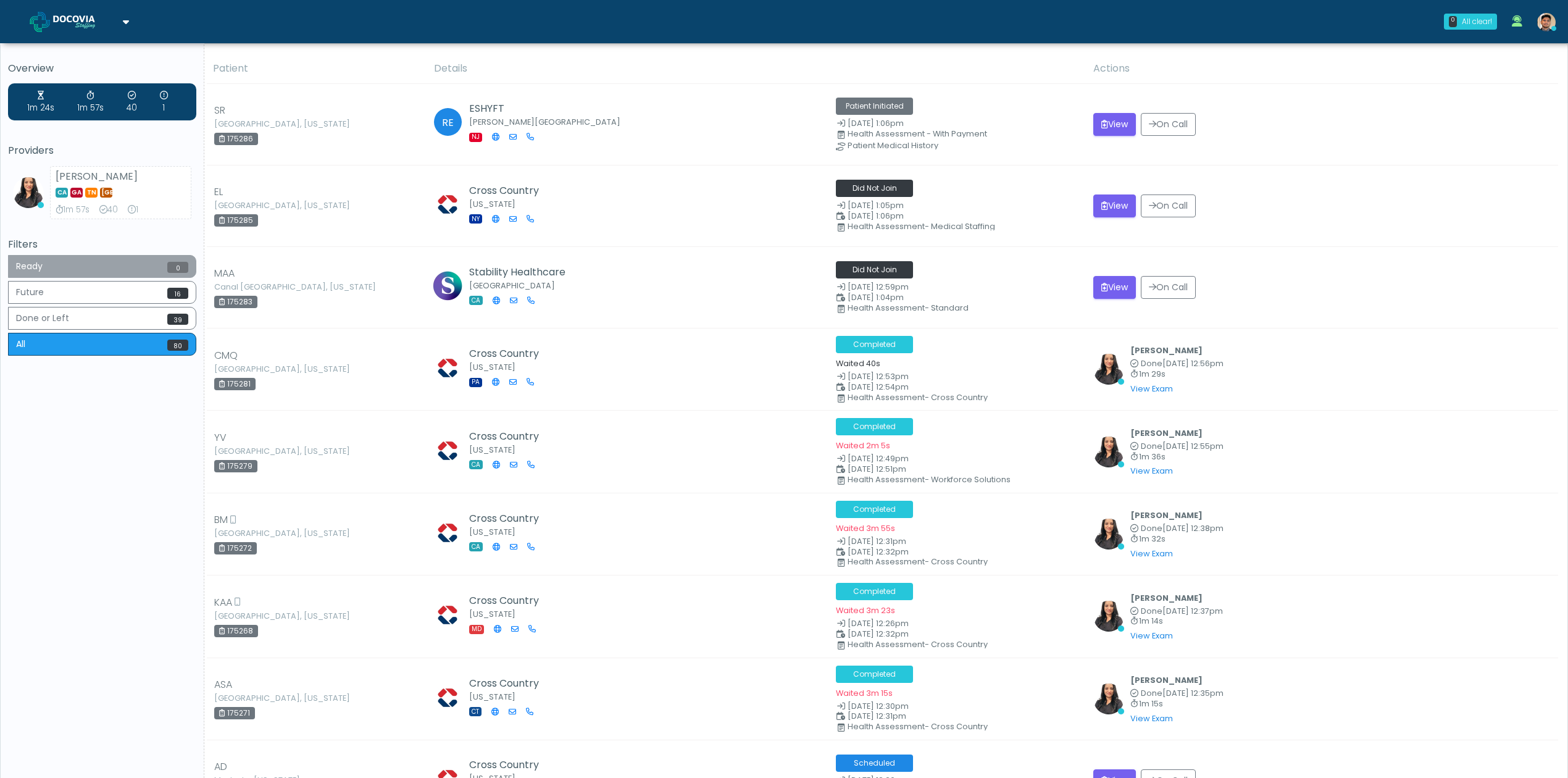
click at [116, 267] on button "Ready 0" at bounding box center [102, 265] width 188 height 22
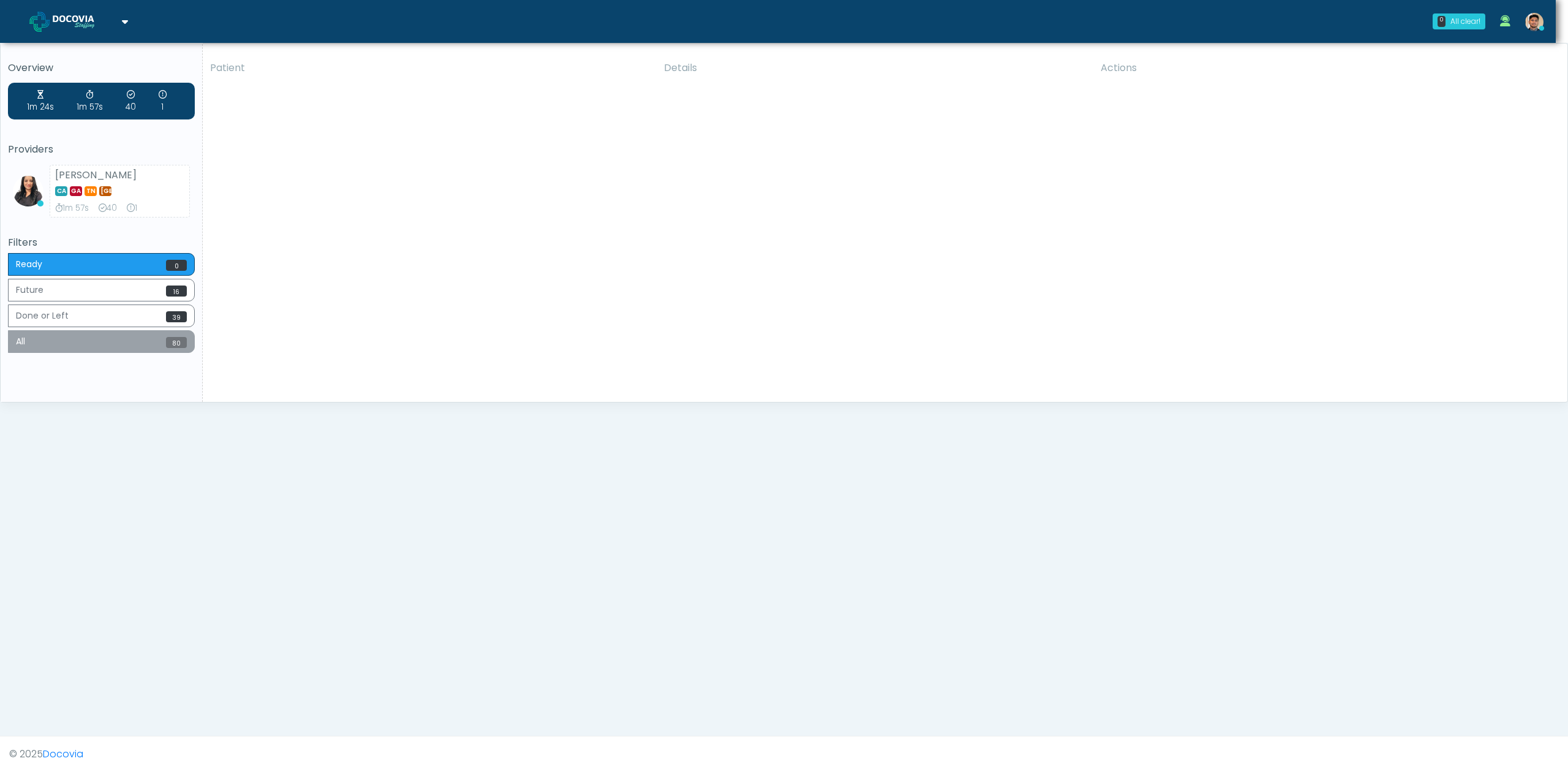
click at [82, 348] on button "All 80" at bounding box center [101, 341] width 187 height 22
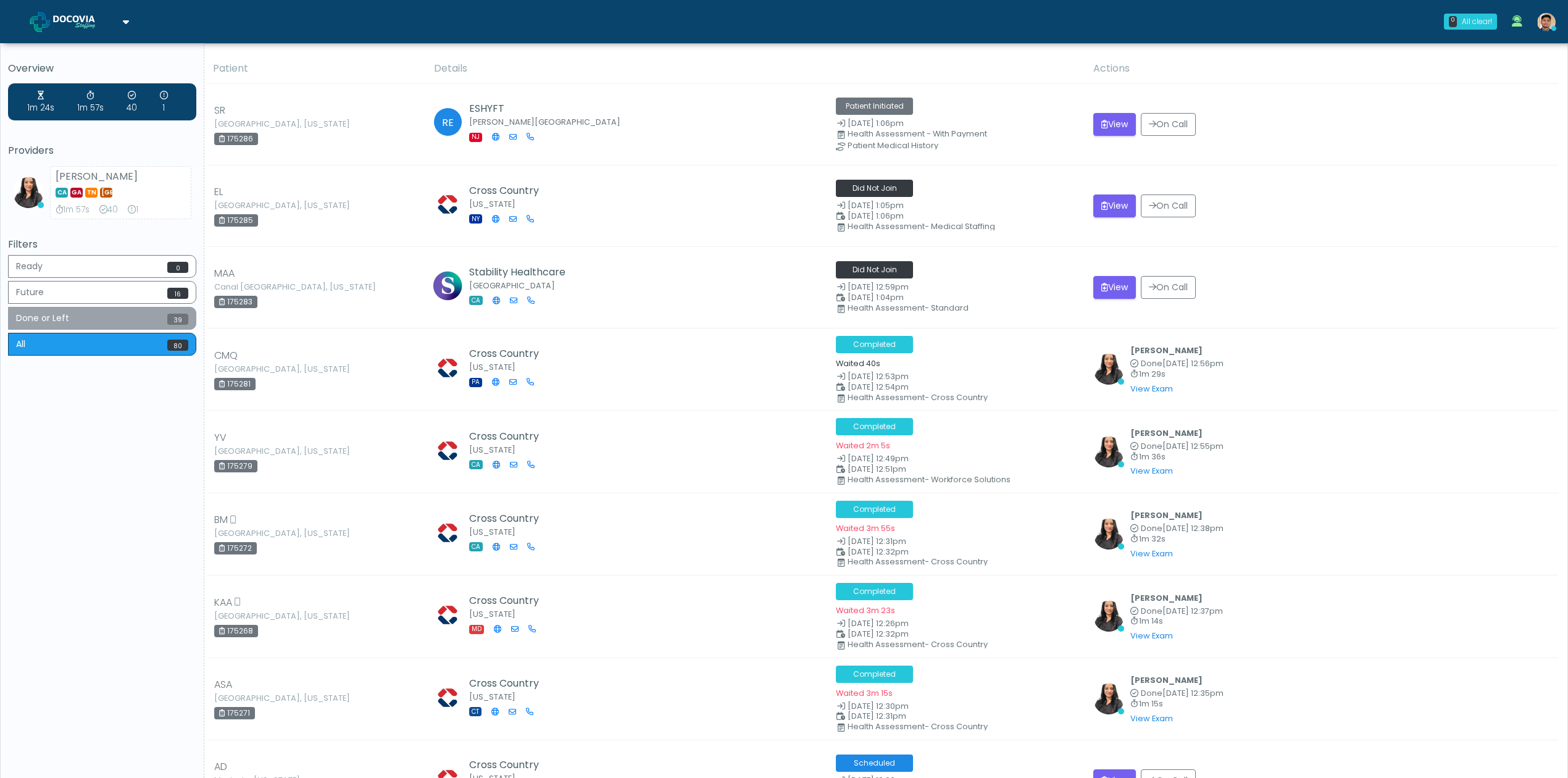
click at [124, 315] on button "Done or Left 39" at bounding box center [102, 317] width 188 height 22
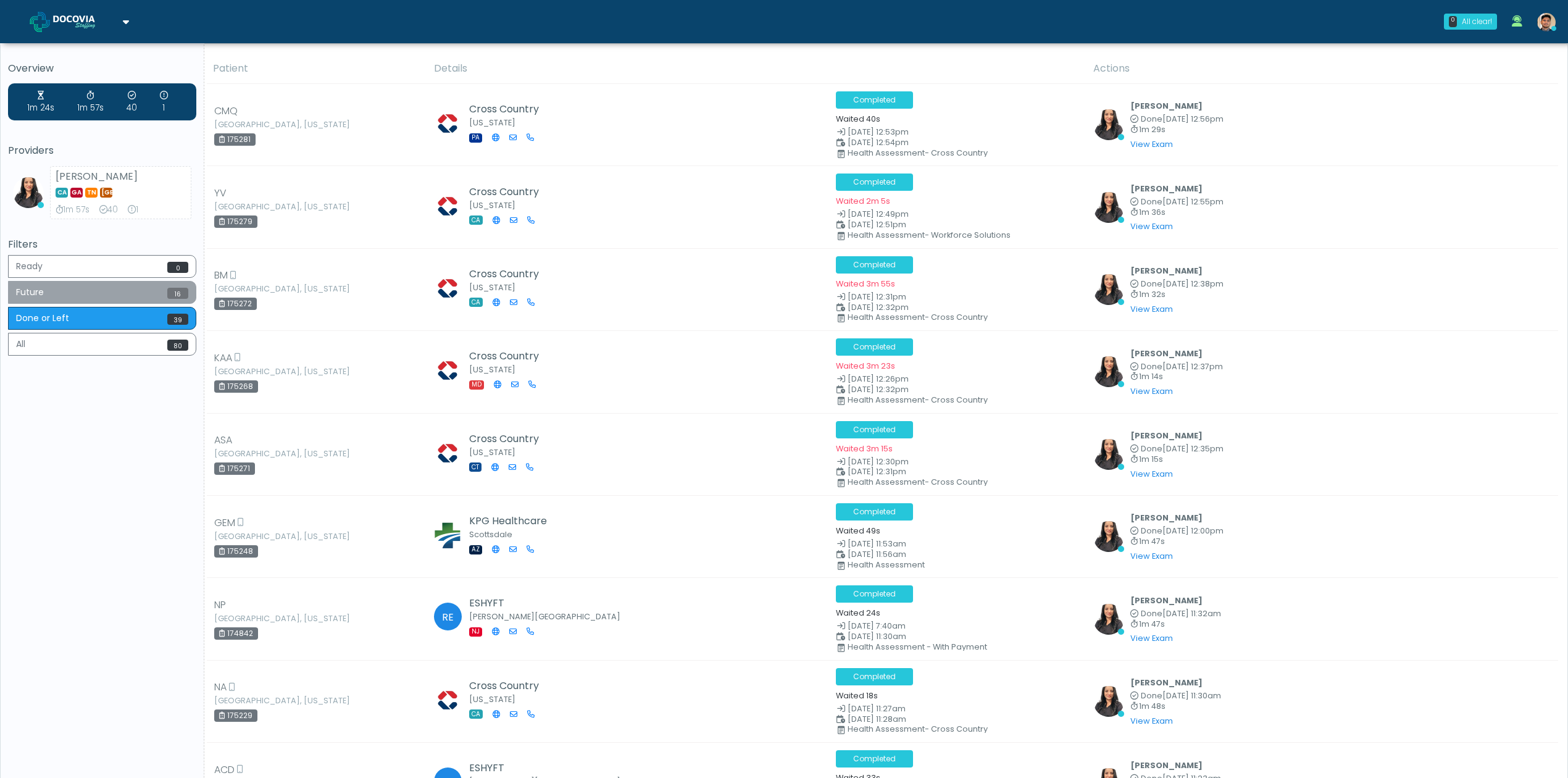
click at [130, 294] on button "Future 16" at bounding box center [102, 291] width 188 height 22
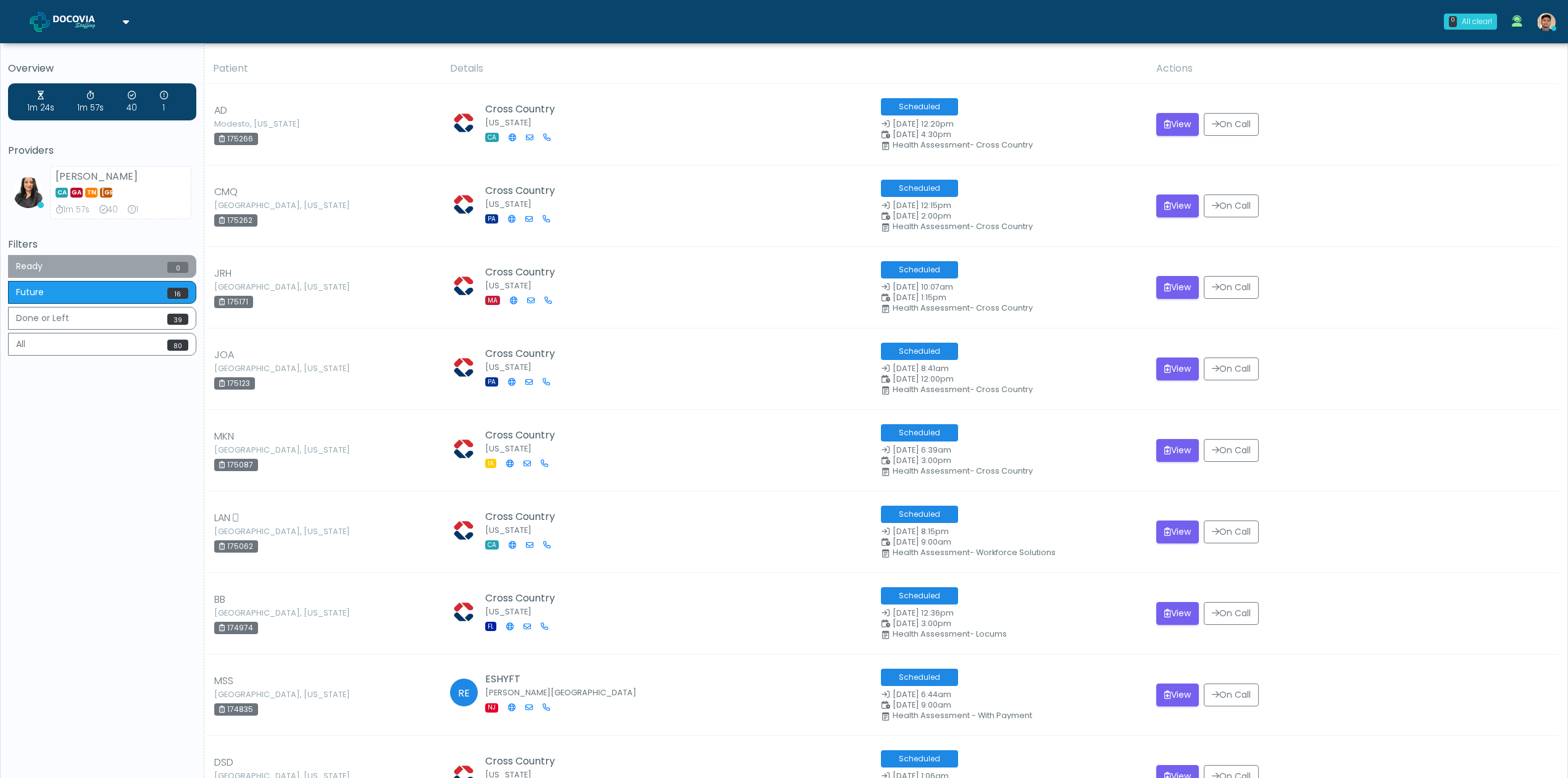
click at [135, 270] on button "Ready 0" at bounding box center [102, 265] width 188 height 22
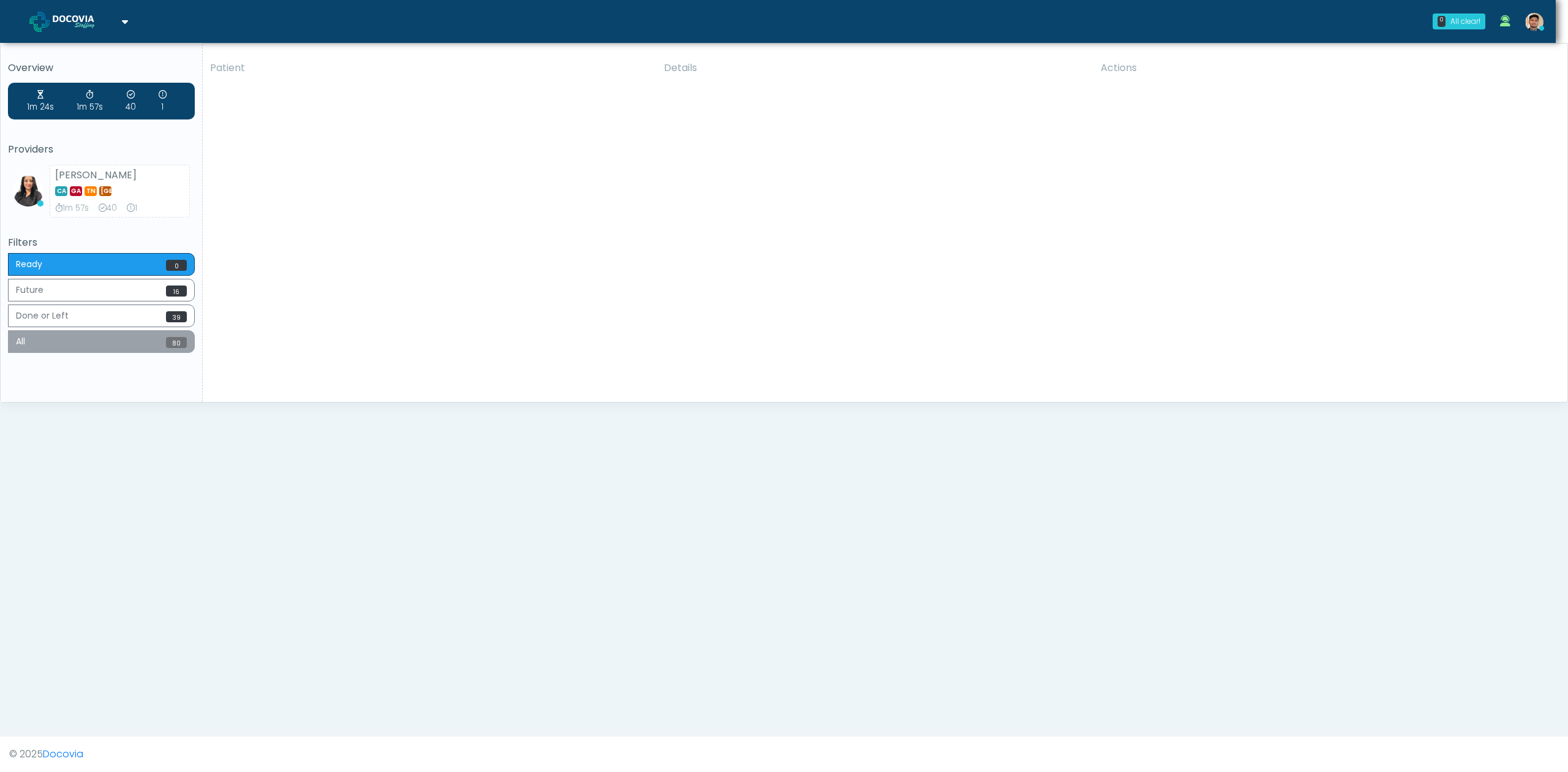
click at [131, 342] on button "All 80" at bounding box center [101, 341] width 187 height 22
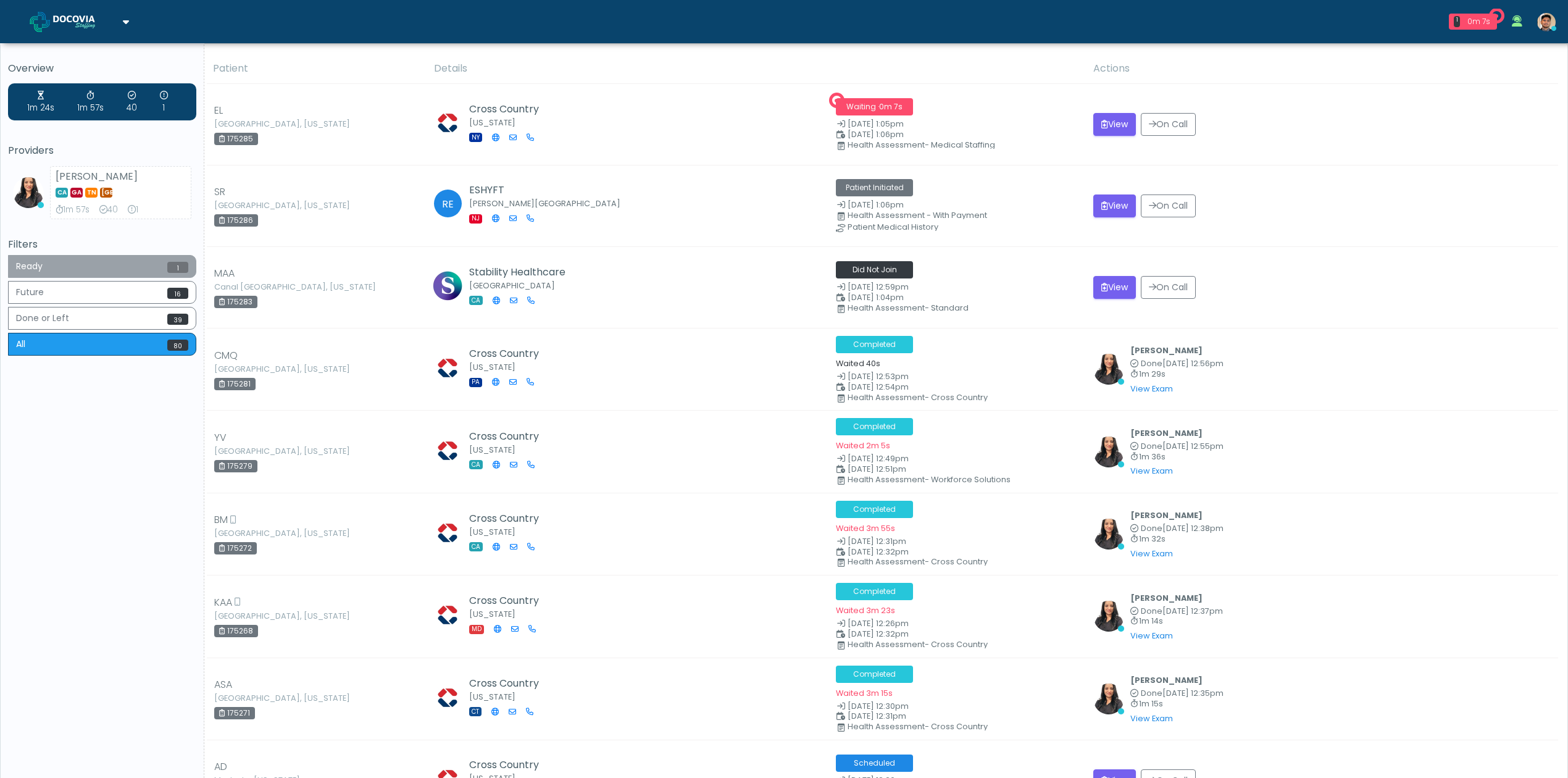
click at [136, 264] on button "Ready 1" at bounding box center [102, 265] width 188 height 22
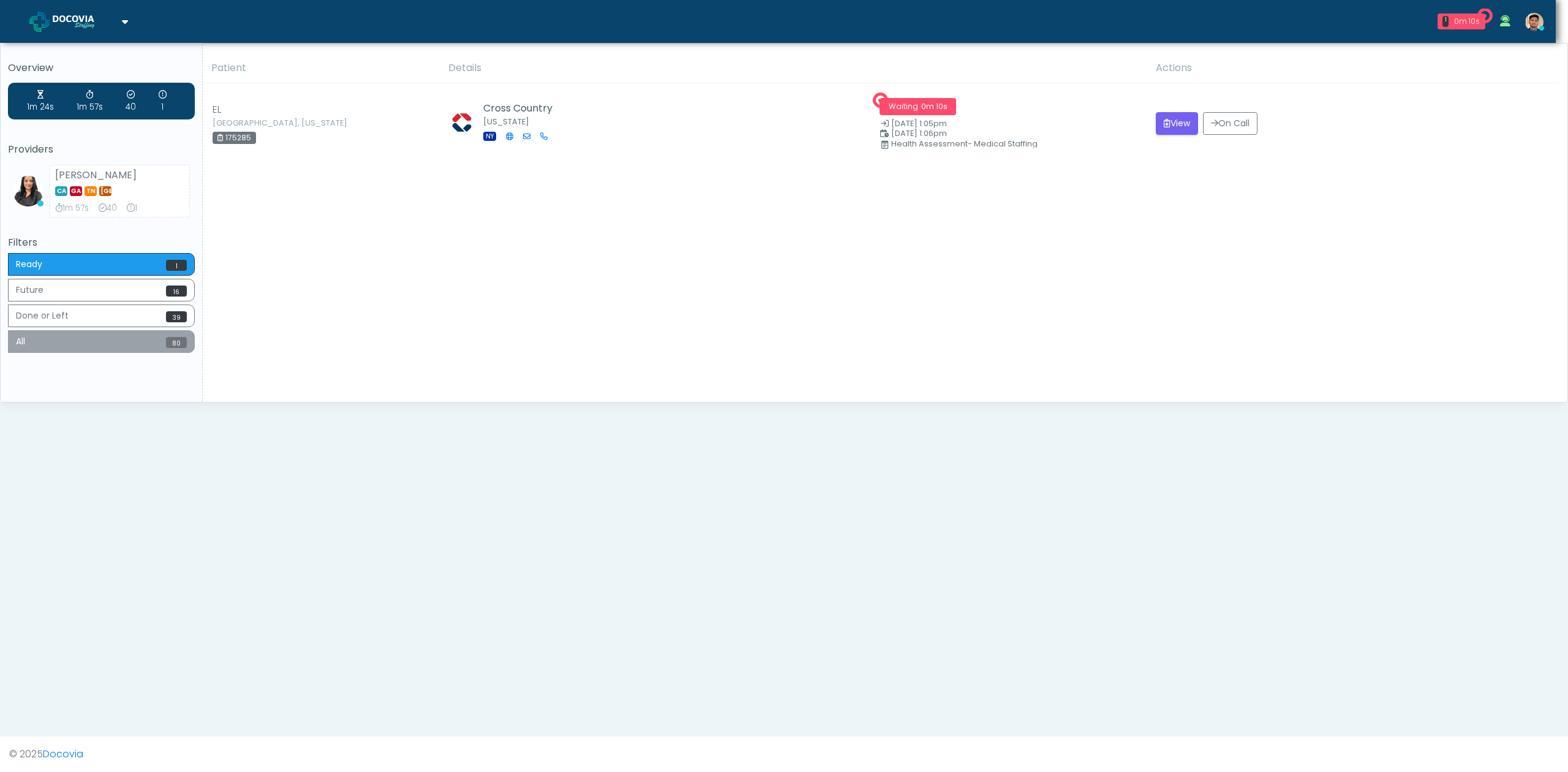
click at [113, 342] on button "All 80" at bounding box center [101, 341] width 187 height 22
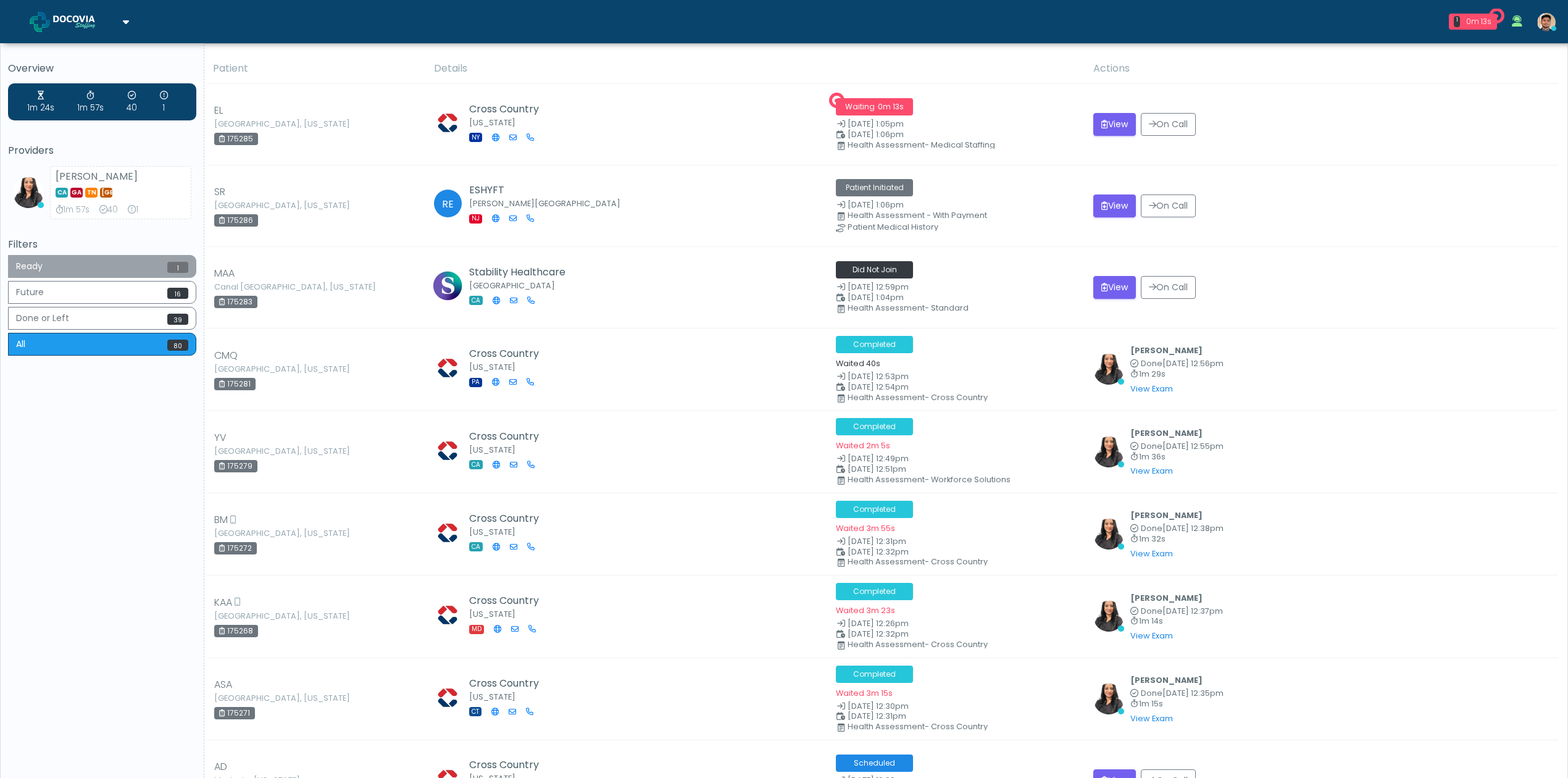
click at [29, 274] on button "Ready 1" at bounding box center [102, 265] width 188 height 22
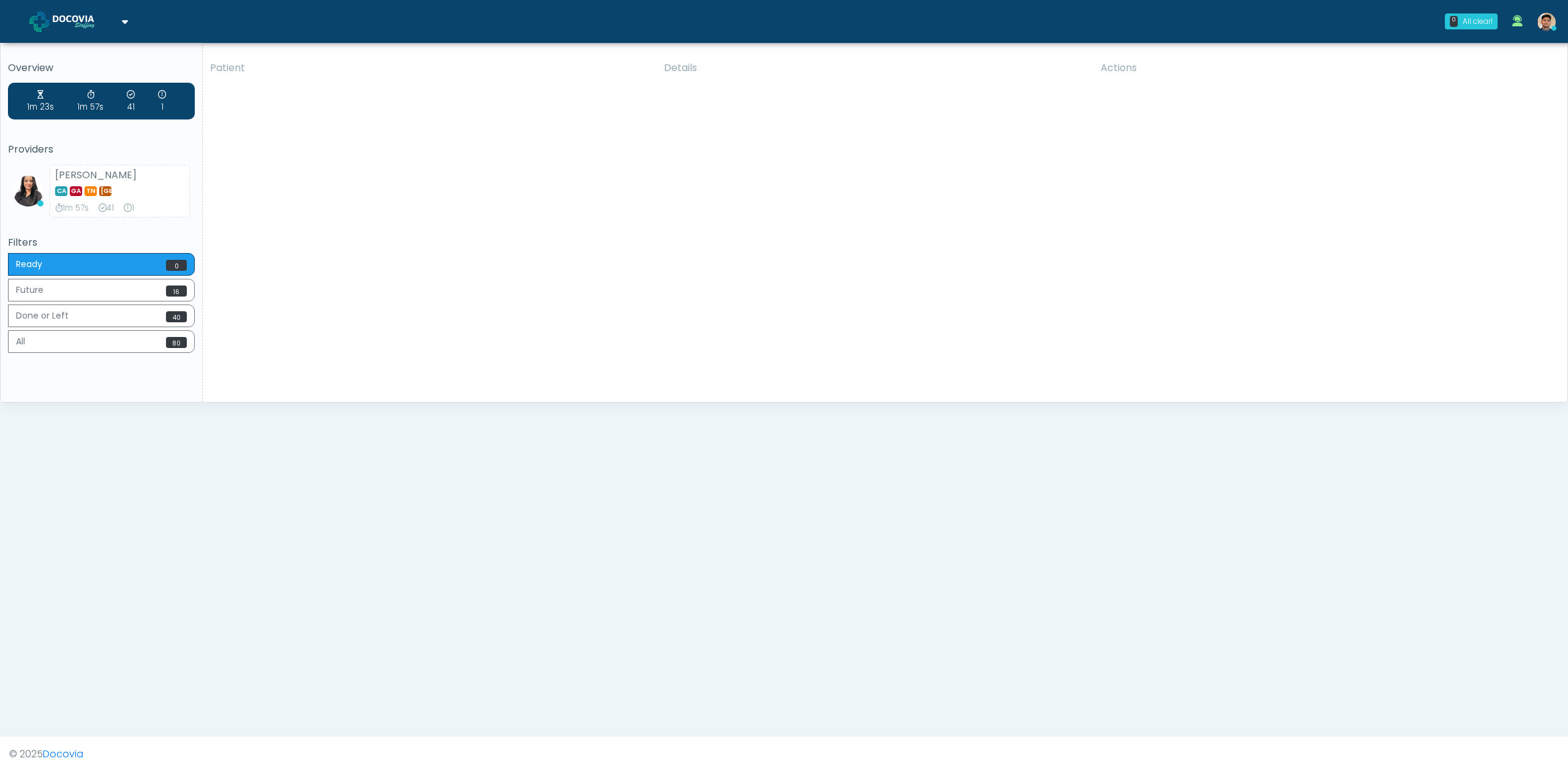
click at [358, 321] on div "Patient Details Actions EL [GEOGRAPHIC_DATA], [US_STATE]" at bounding box center [880, 228] width 1355 height 349
click at [363, 318] on div "Patient Details Actions EL [GEOGRAPHIC_DATA], [US_STATE]" at bounding box center [880, 228] width 1355 height 349
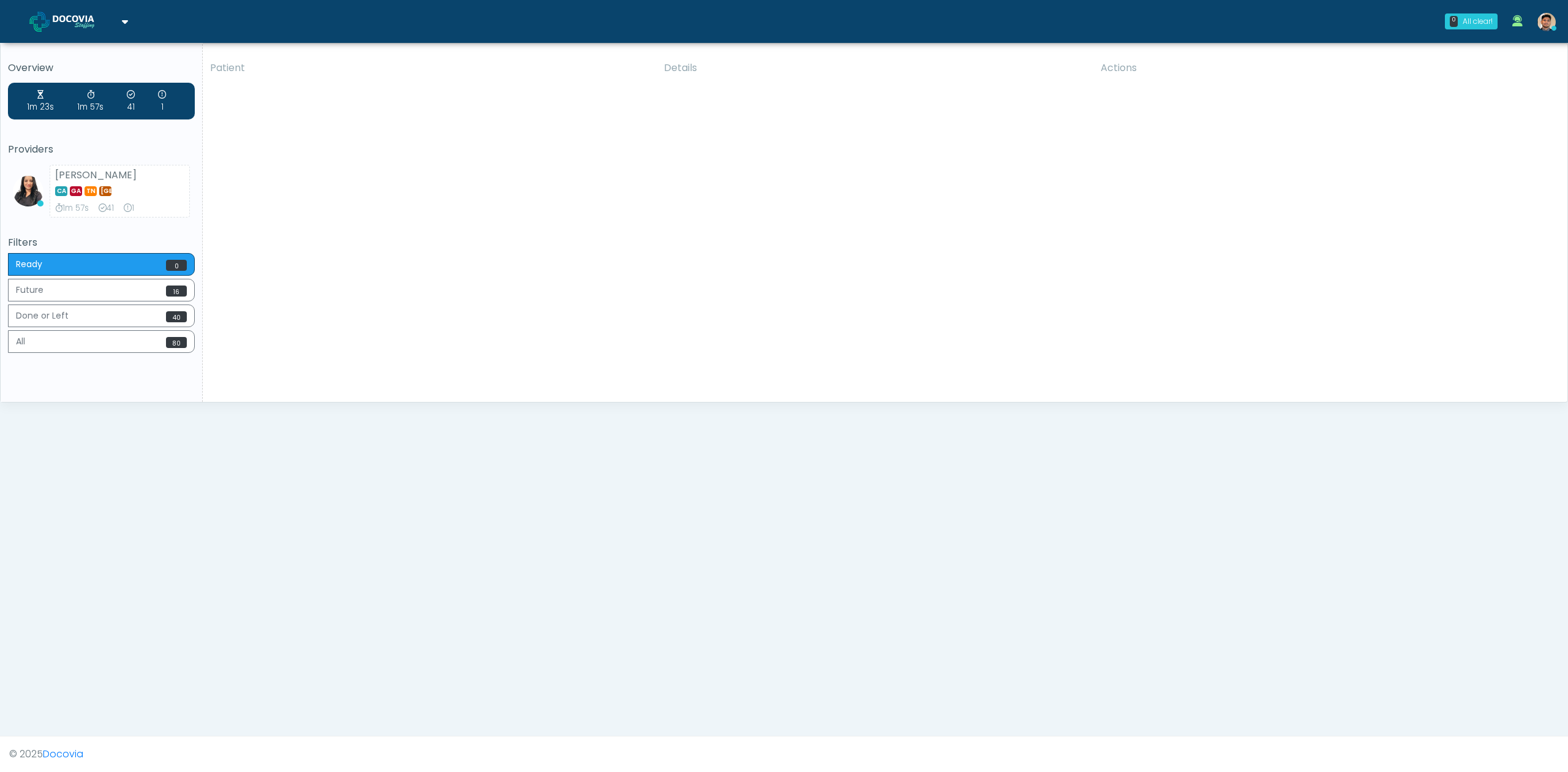
click at [494, 274] on div "Patient Details Actions EL [GEOGRAPHIC_DATA], [US_STATE]" at bounding box center [880, 228] width 1355 height 349
click at [109, 343] on button "All 80" at bounding box center [101, 341] width 187 height 22
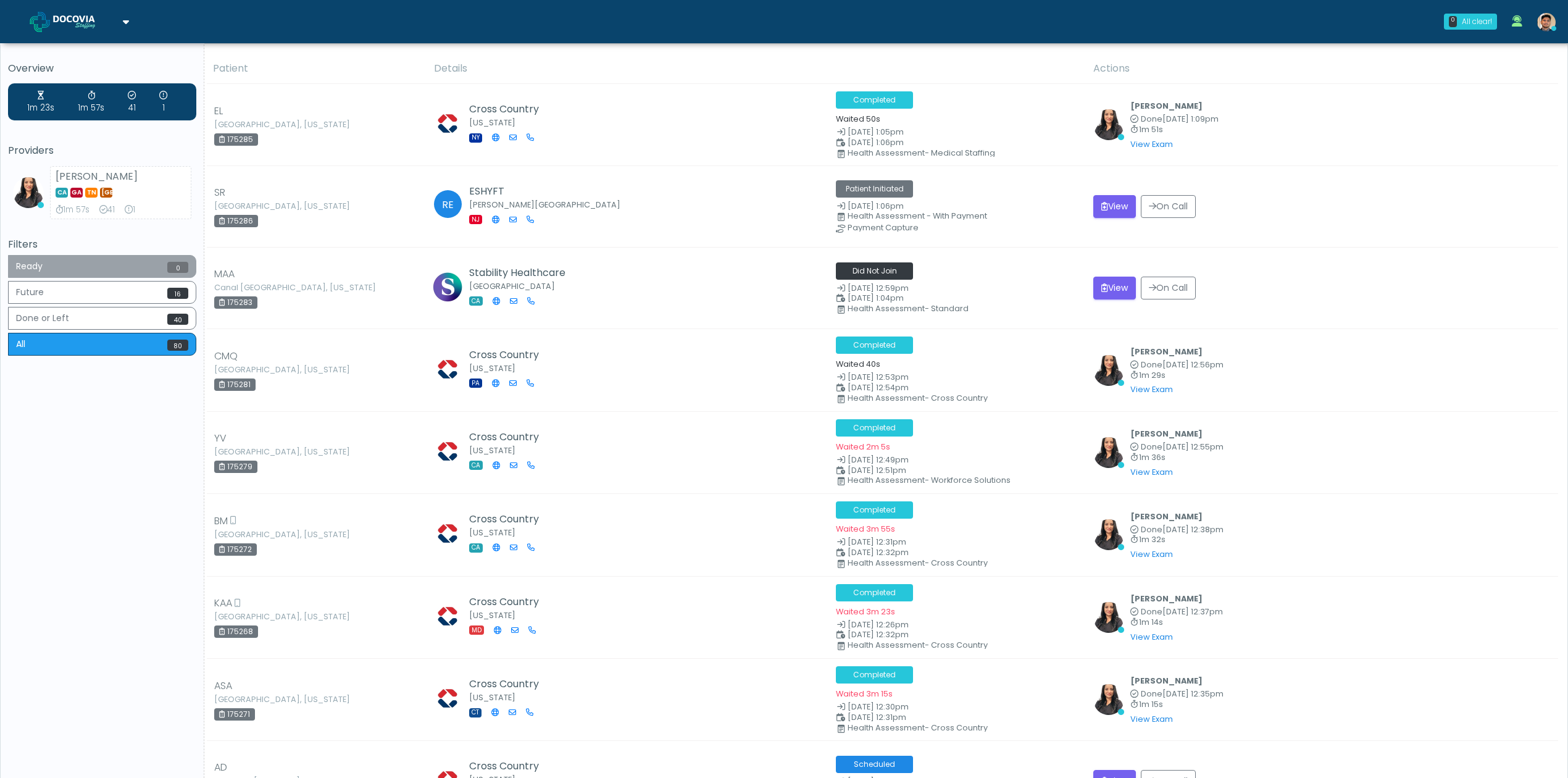
click at [102, 259] on button "Ready 0" at bounding box center [102, 265] width 188 height 22
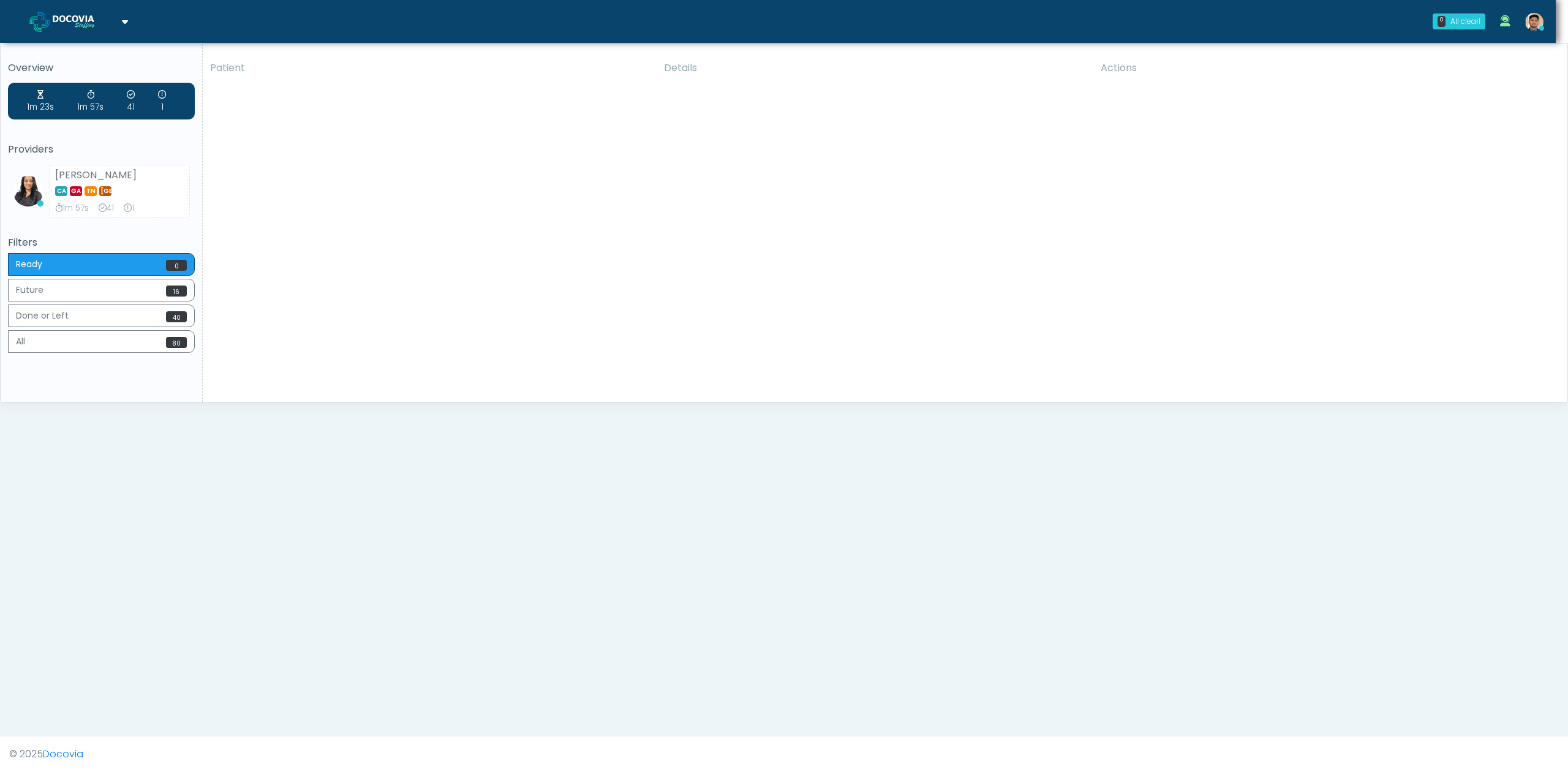
click at [713, 277] on div "Patient Details Actions EL [GEOGRAPHIC_DATA], [US_STATE]" at bounding box center [880, 228] width 1355 height 349
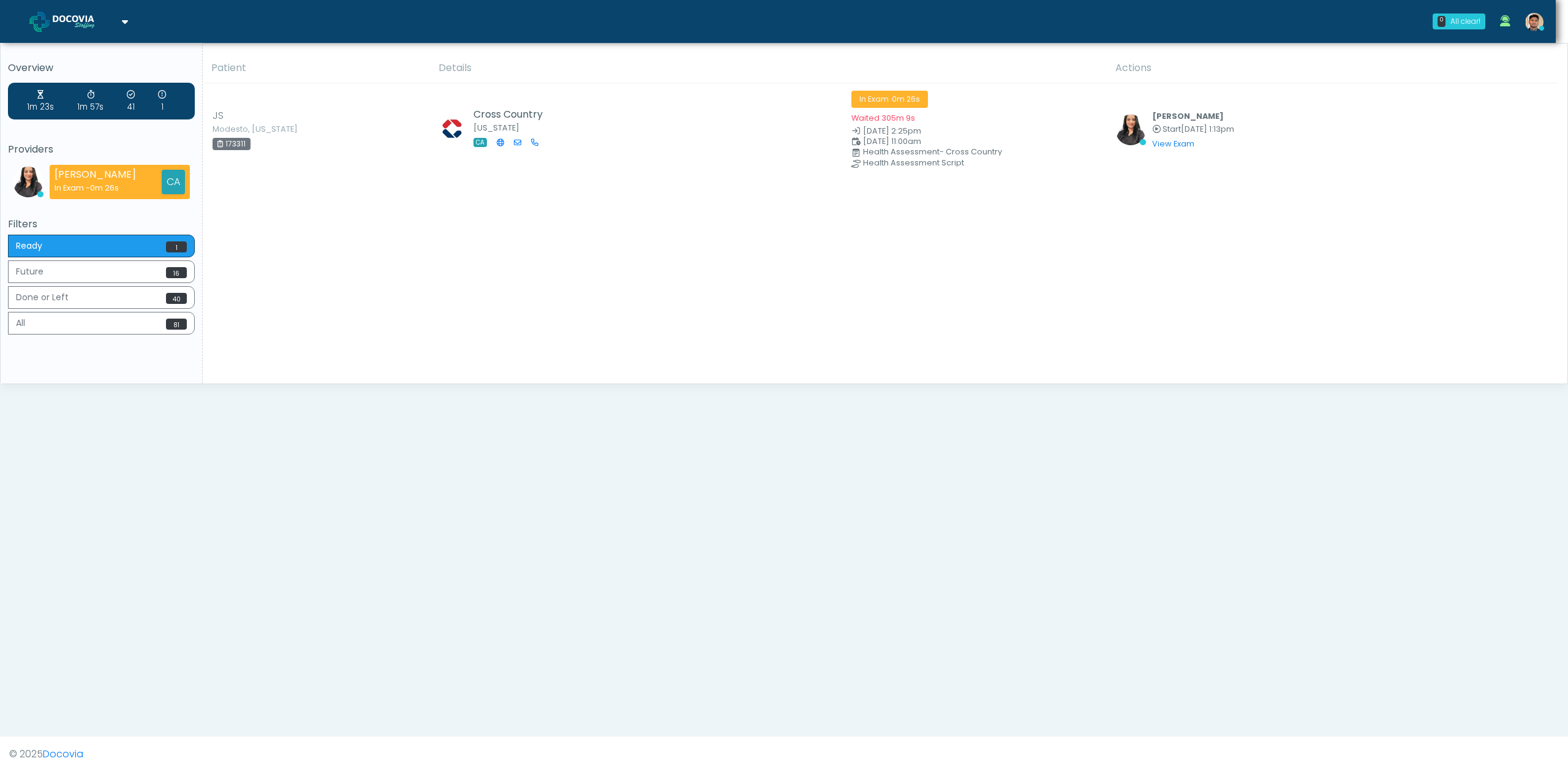
click at [1059, 246] on div "Patient Details Actions JS [GEOGRAPHIC_DATA], [US_STATE]" at bounding box center [880, 218] width 1355 height 330
